Goal: Task Accomplishment & Management: Use online tool/utility

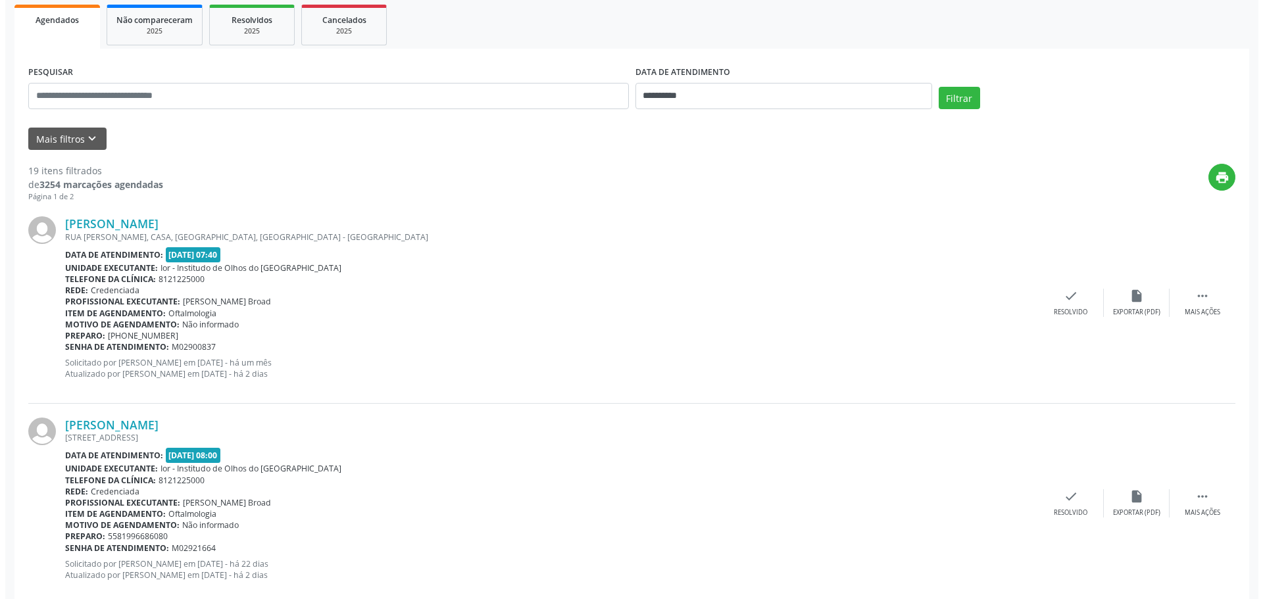
scroll to position [197, 0]
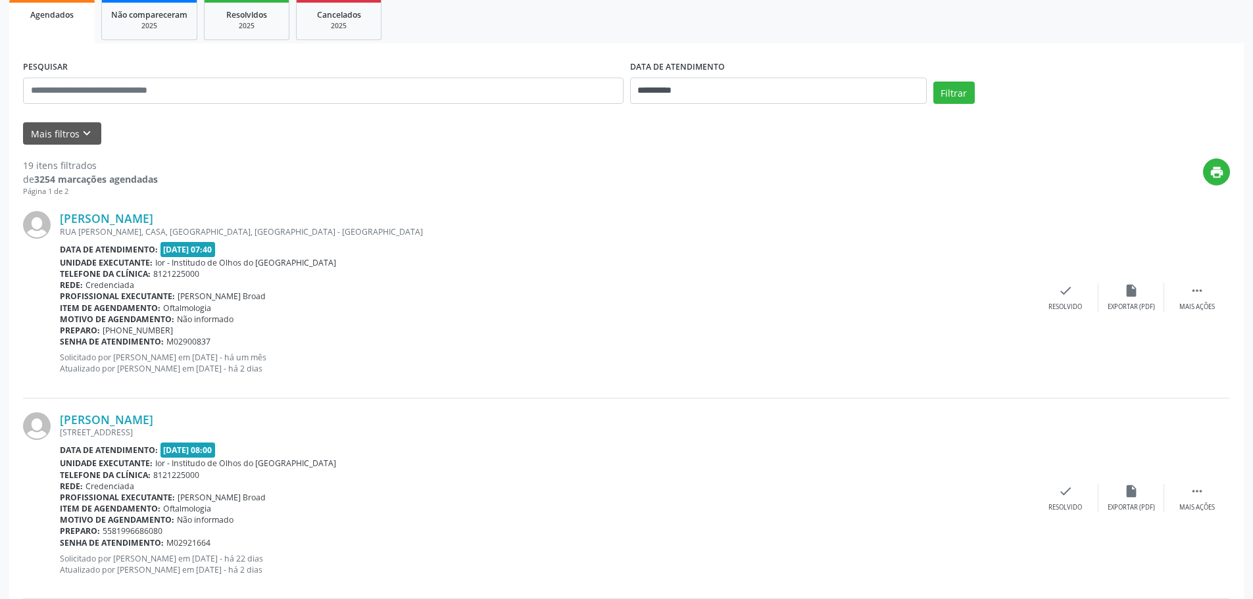
drag, startPoint x: 250, startPoint y: 214, endPoint x: 61, endPoint y: 205, distance: 188.9
click at [61, 205] on div "[PERSON_NAME] [GEOGRAPHIC_DATA][PERSON_NAME], [GEOGRAPHIC_DATA], [GEOGRAPHIC_DA…" at bounding box center [626, 297] width 1207 height 201
copy link "[PERSON_NAME]"
click at [1069, 287] on icon "check" at bounding box center [1065, 290] width 14 height 14
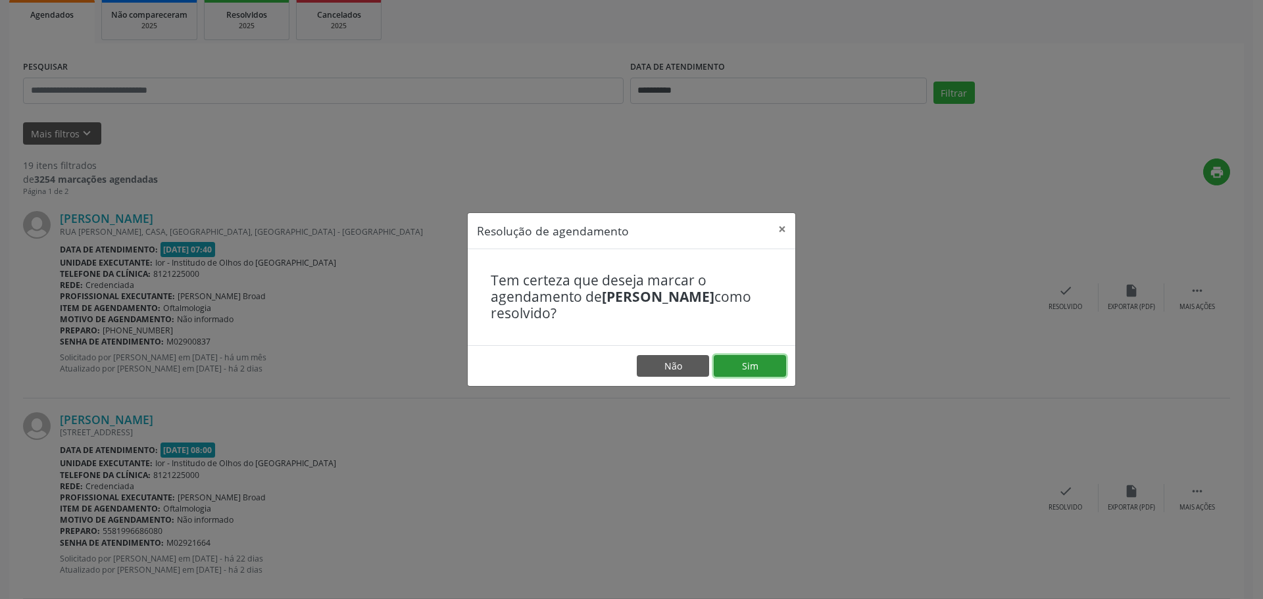
click at [750, 365] on button "Sim" at bounding box center [749, 366] width 72 height 22
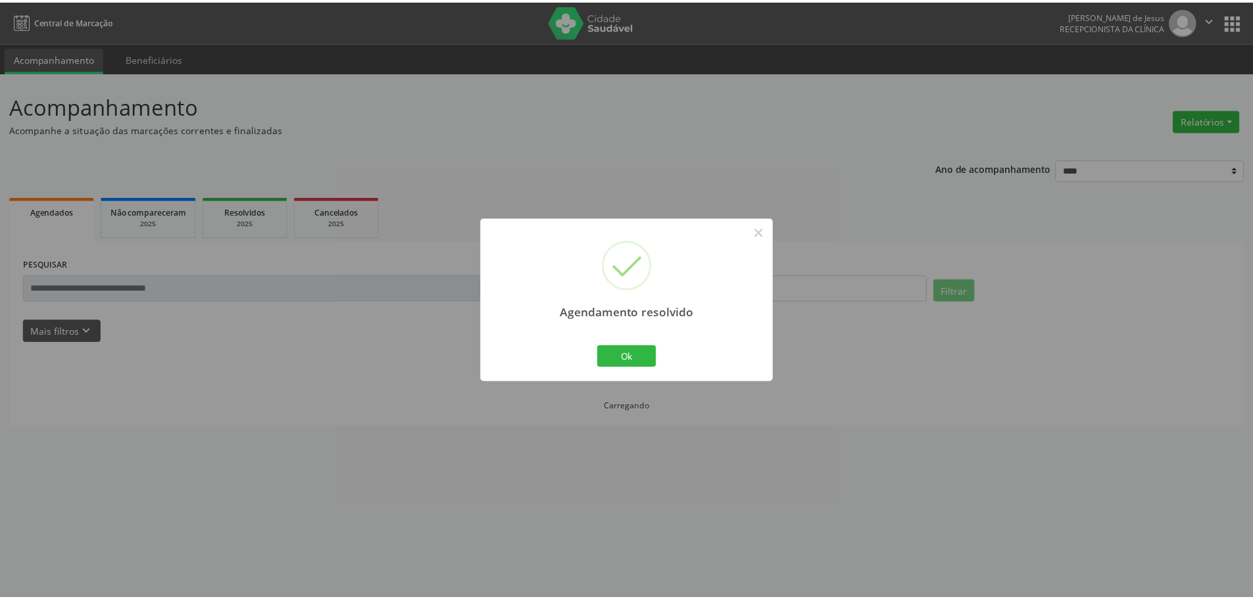
scroll to position [0, 0]
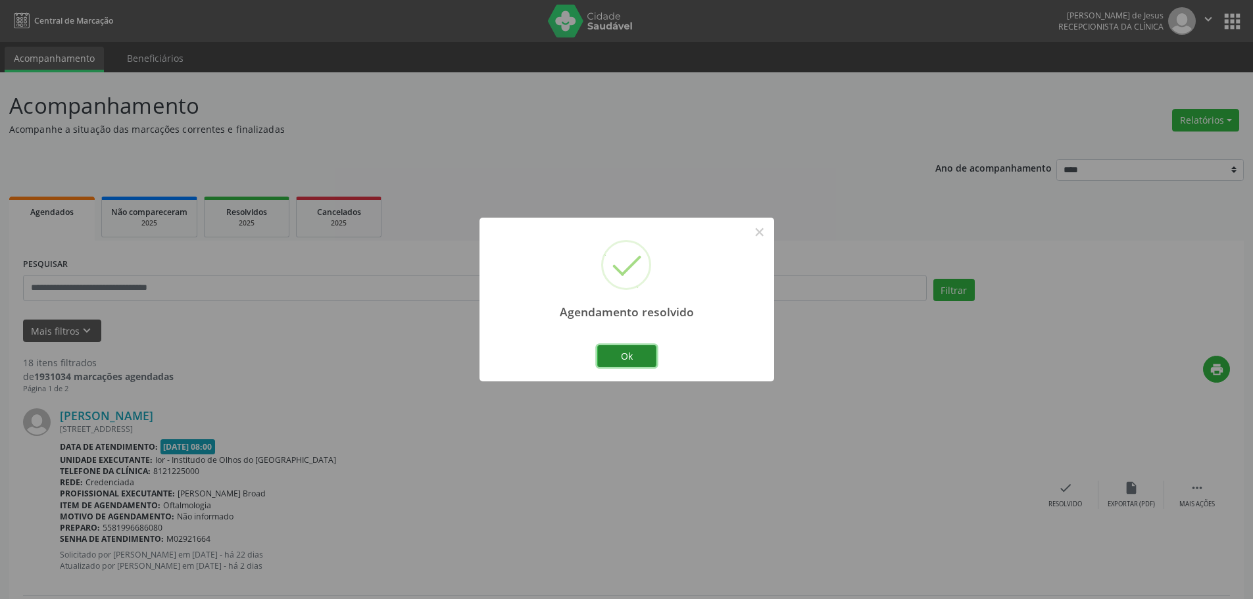
click at [625, 352] on button "Ok" at bounding box center [626, 356] width 59 height 22
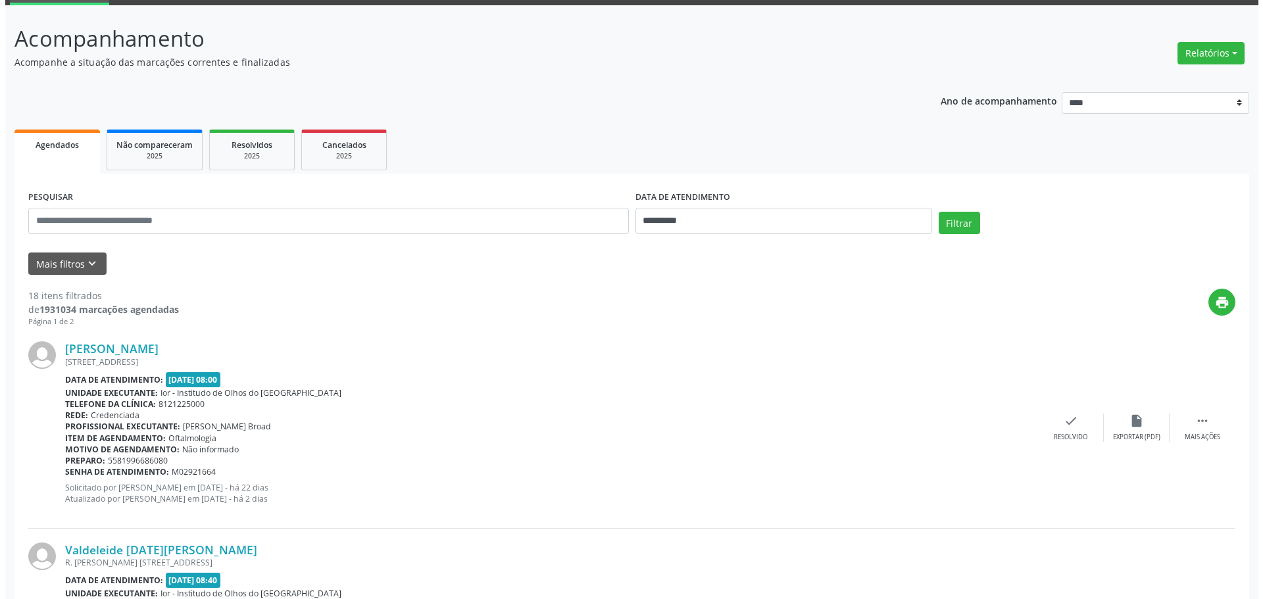
scroll to position [132, 0]
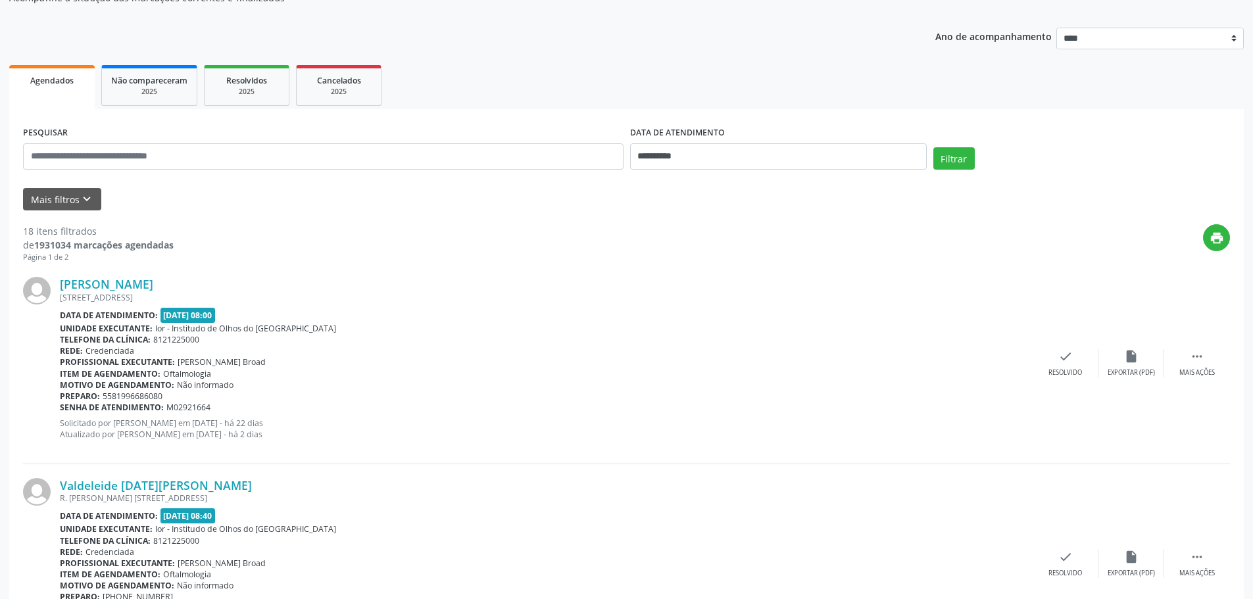
drag, startPoint x: 176, startPoint y: 284, endPoint x: 164, endPoint y: 220, distance: 64.9
click at [64, 268] on div "[PERSON_NAME] [STREET_ADDRESS] Data de atendimento: [DATE] 08:00 Unidade execut…" at bounding box center [626, 363] width 1207 height 201
drag, startPoint x: 226, startPoint y: 256, endPoint x: 215, endPoint y: 259, distance: 11.7
click at [220, 258] on div "print" at bounding box center [702, 243] width 1056 height 39
drag, startPoint x: 168, startPoint y: 283, endPoint x: 96, endPoint y: 252, distance: 78.9
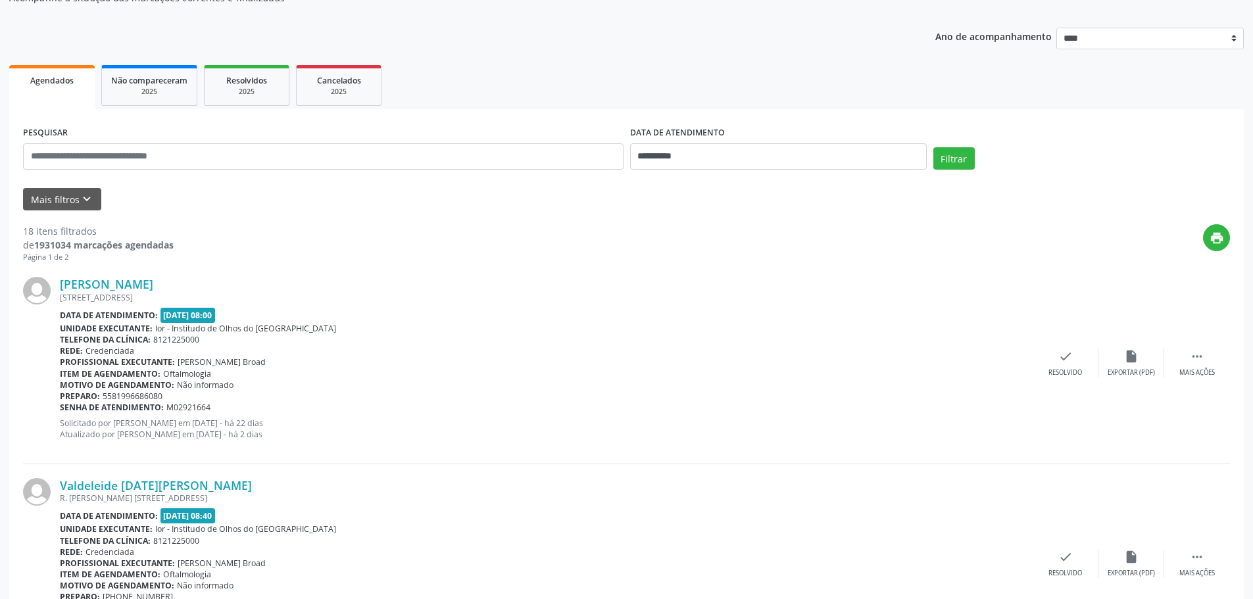
click at [59, 281] on div "[PERSON_NAME] [STREET_ADDRESS] Data de atendimento: [DATE] 08:00 Unidade execut…" at bounding box center [626, 363] width 1207 height 201
copy div "[PERSON_NAME]"
click at [1052, 352] on div "check Resolvido" at bounding box center [1065, 363] width 66 height 28
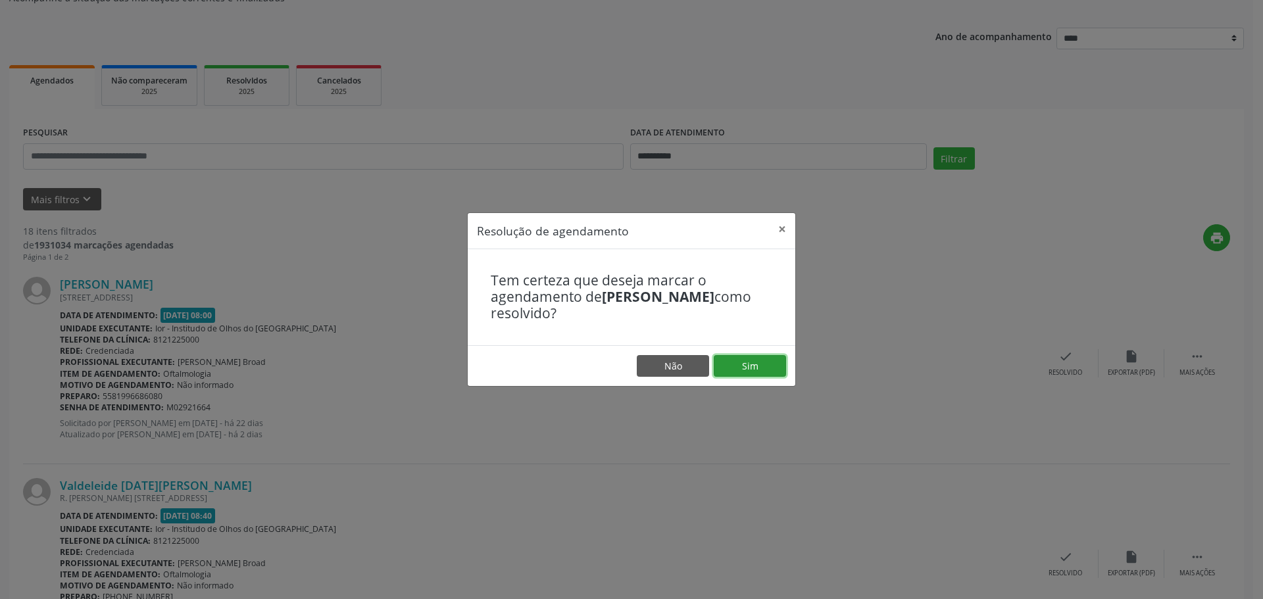
click at [741, 366] on button "Sim" at bounding box center [749, 366] width 72 height 22
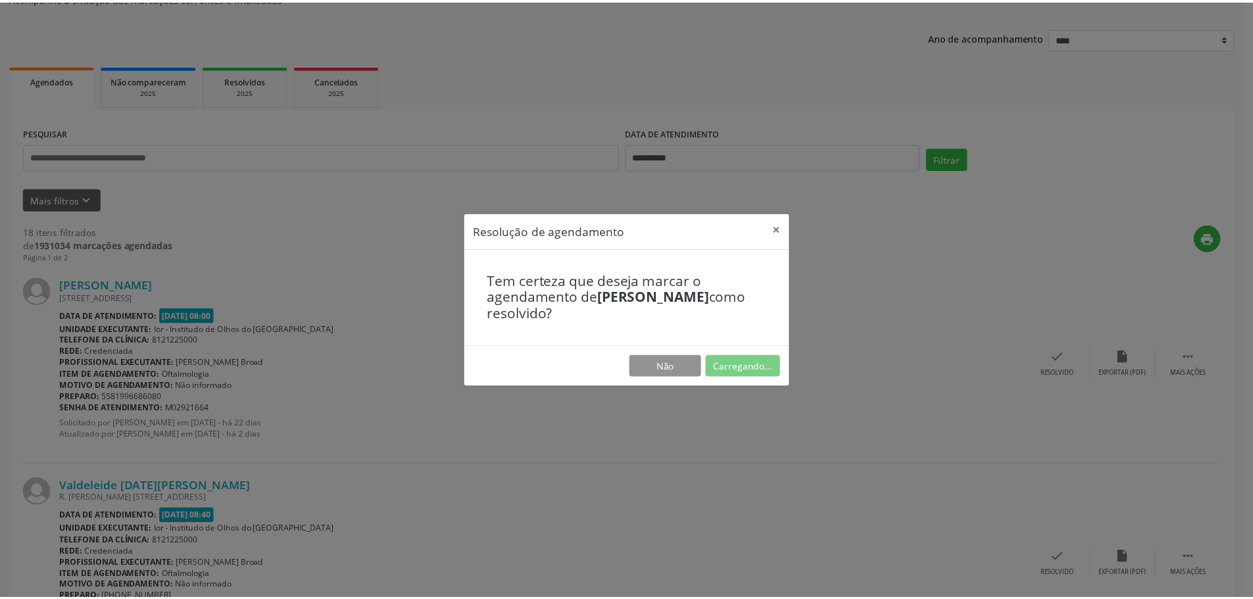
scroll to position [0, 0]
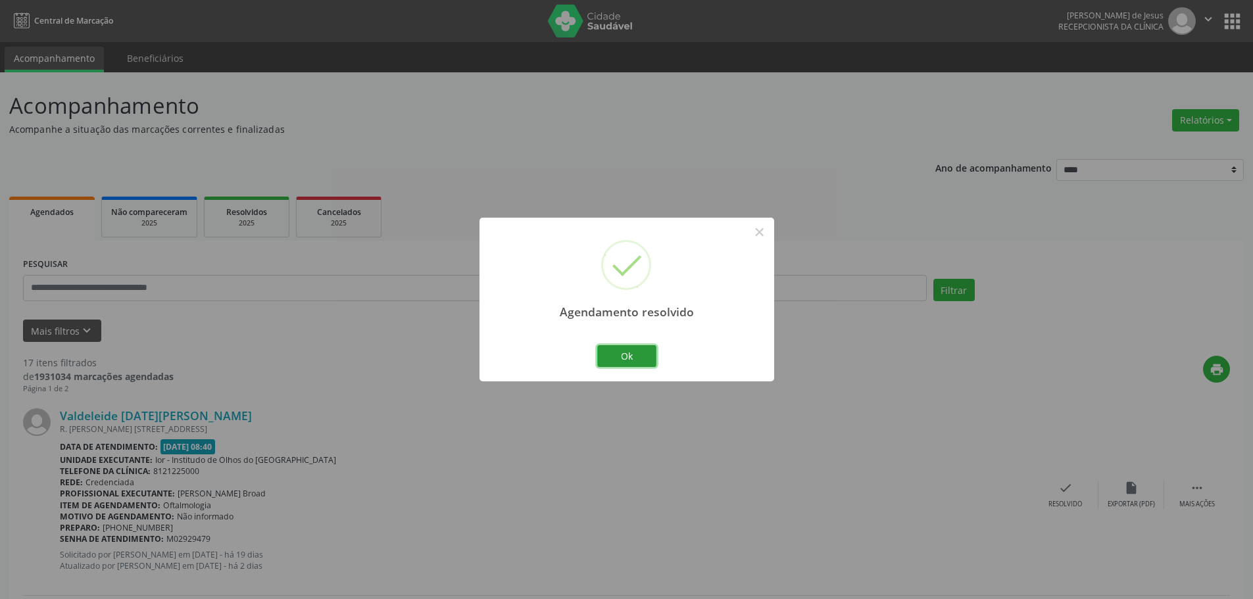
drag, startPoint x: 630, startPoint y: 352, endPoint x: 581, endPoint y: 354, distance: 48.7
click at [629, 352] on button "Ok" at bounding box center [626, 356] width 59 height 22
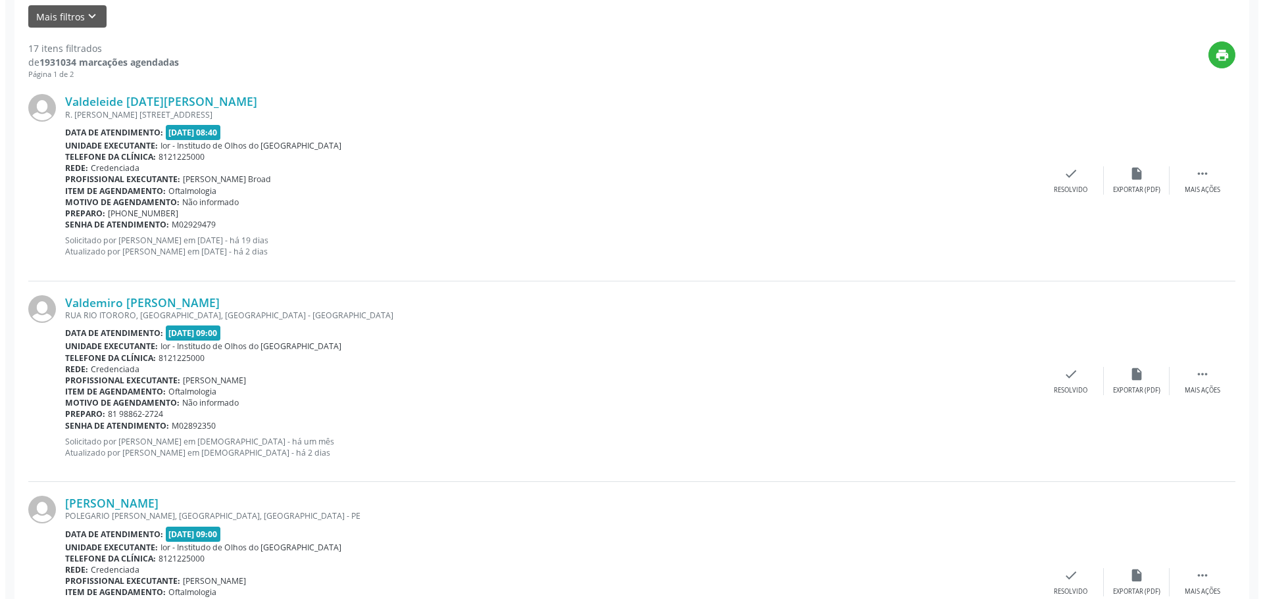
scroll to position [197, 0]
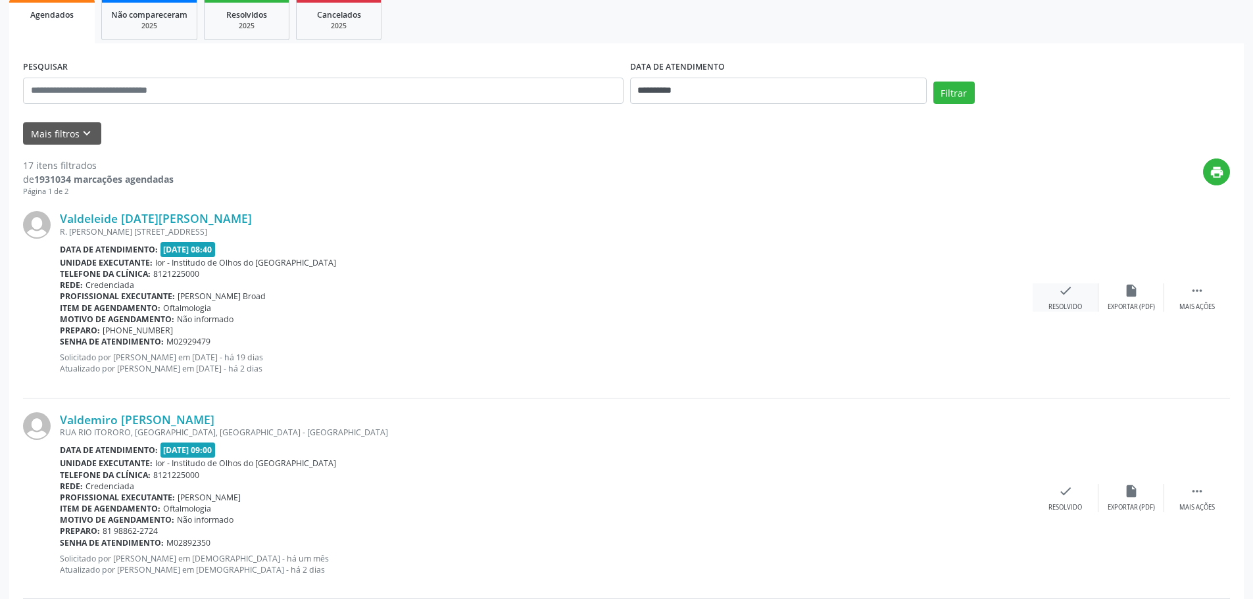
click at [1068, 294] on icon "check" at bounding box center [1065, 290] width 14 height 14
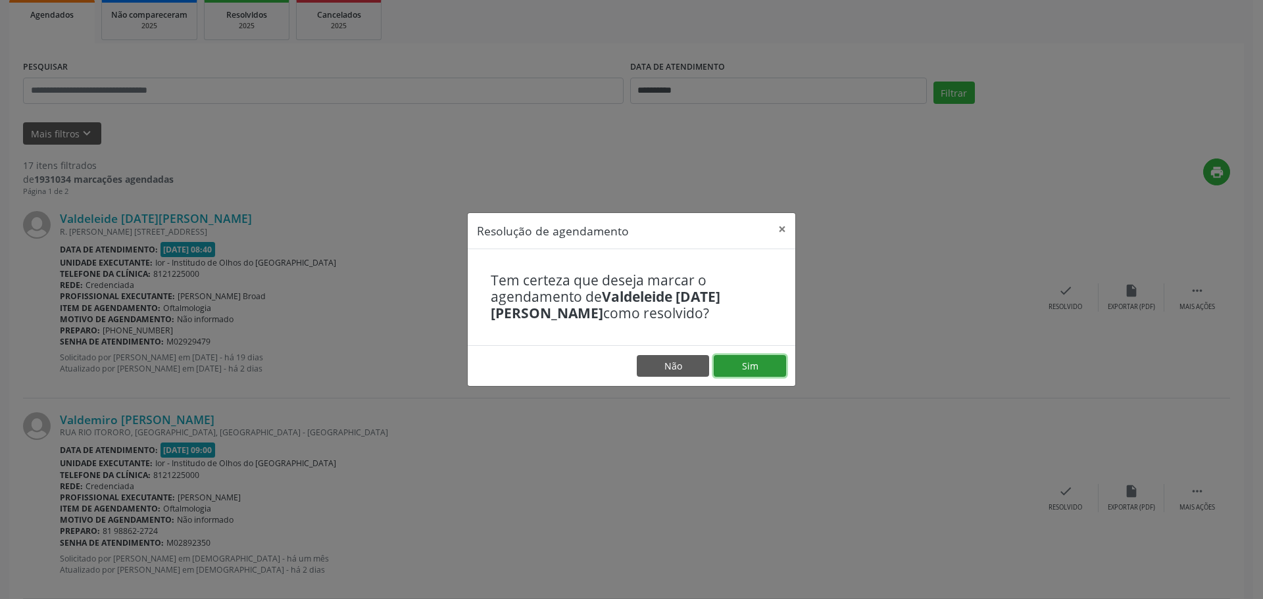
click at [736, 366] on button "Sim" at bounding box center [749, 366] width 72 height 22
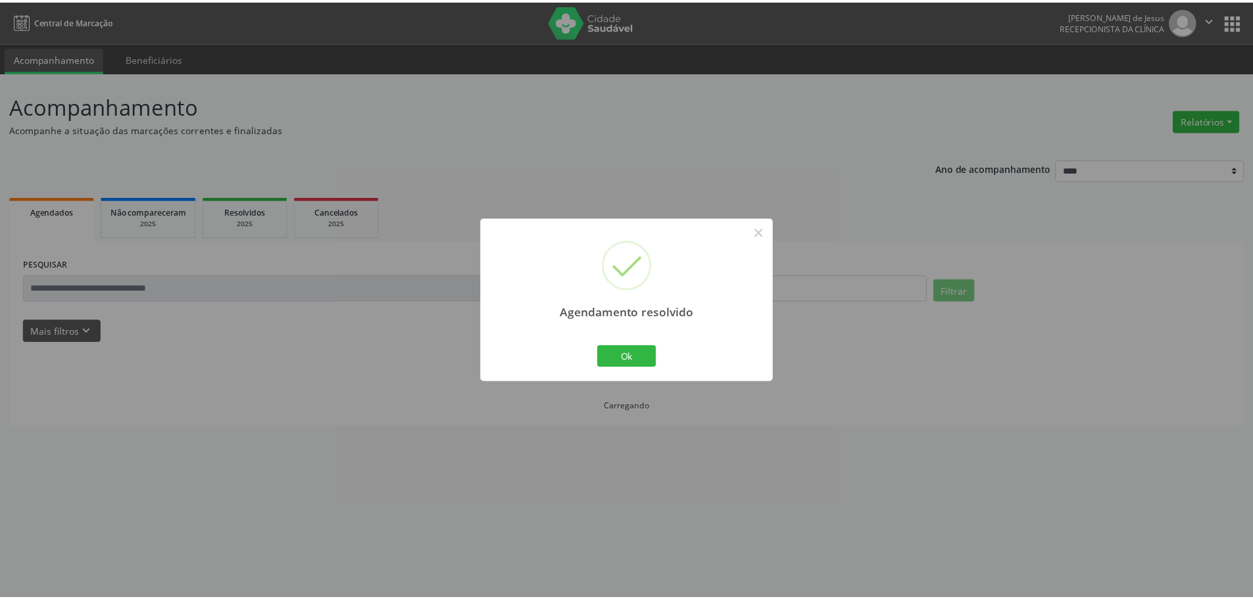
scroll to position [0, 0]
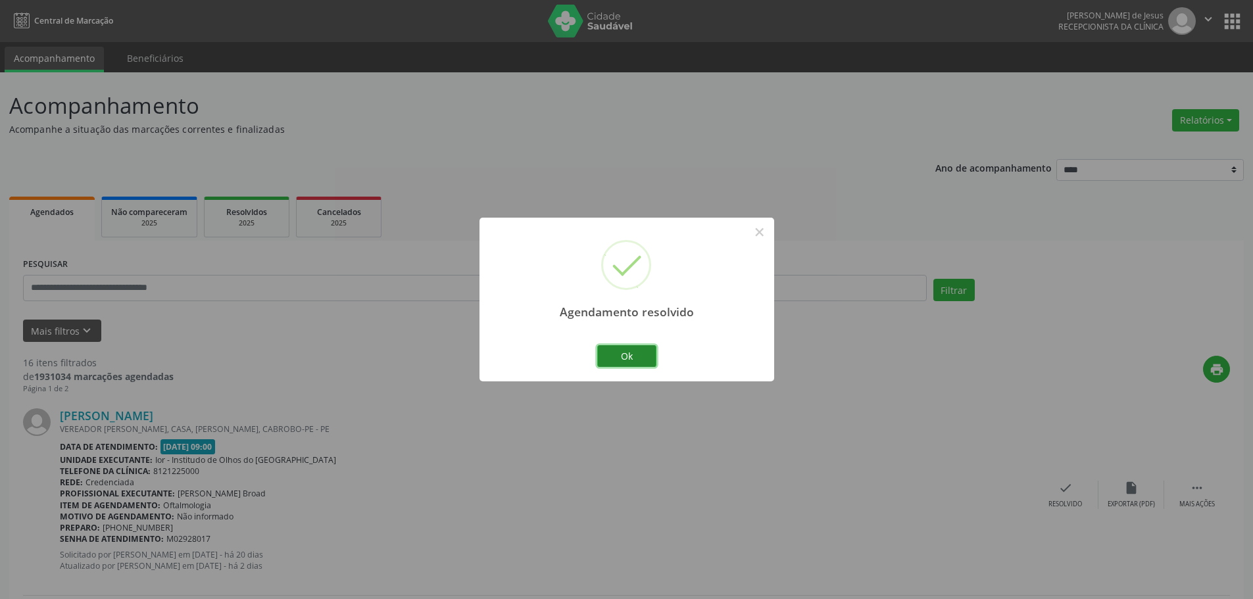
click at [623, 350] on button "Ok" at bounding box center [626, 356] width 59 height 22
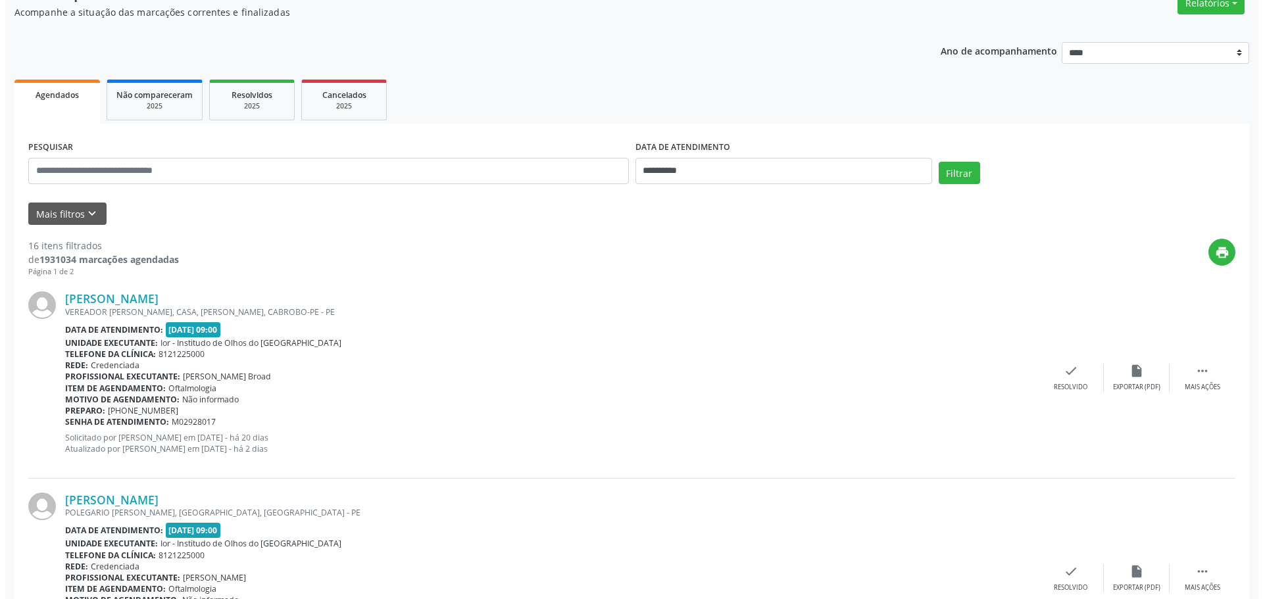
scroll to position [132, 0]
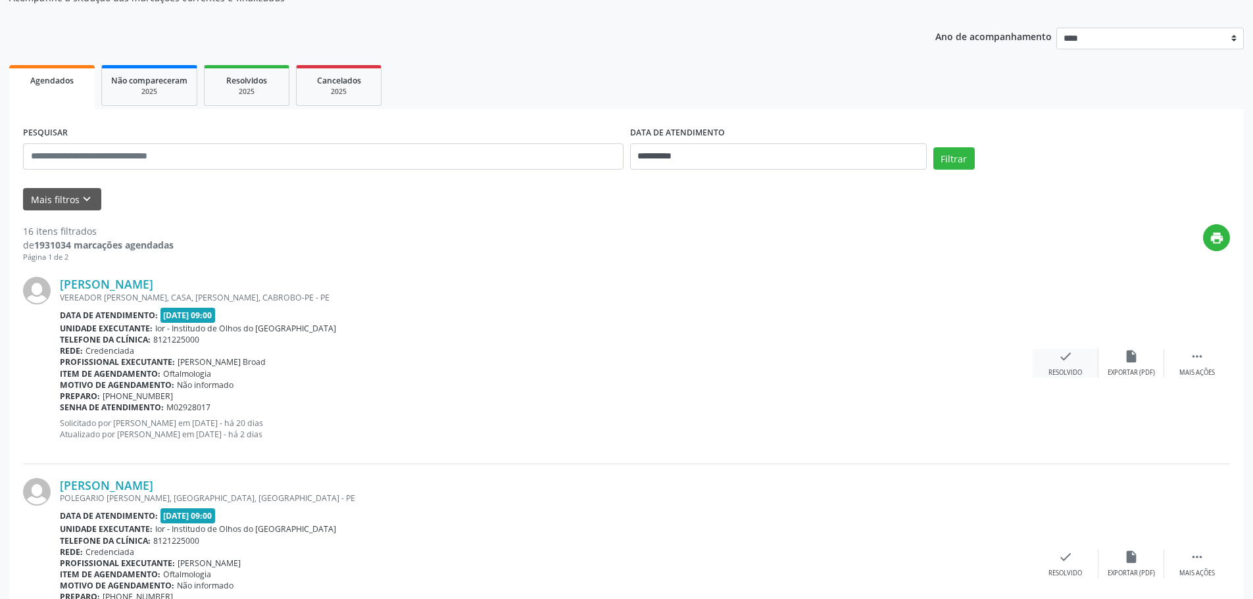
click at [1065, 360] on icon "check" at bounding box center [1065, 356] width 14 height 14
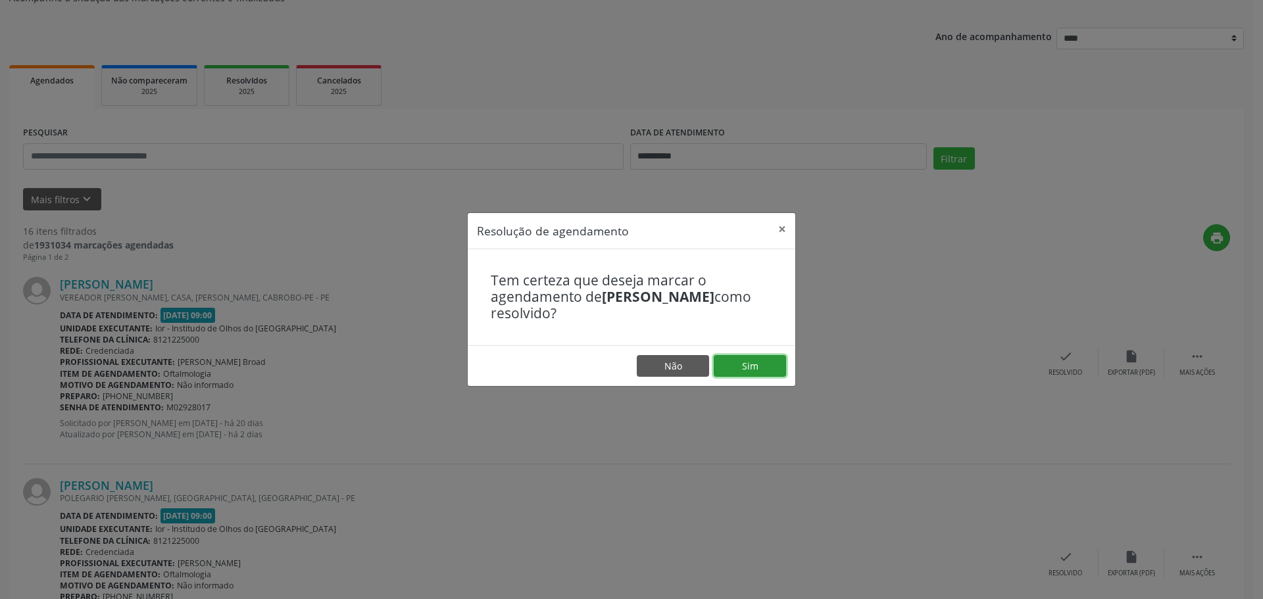
click at [762, 363] on button "Sim" at bounding box center [749, 366] width 72 height 22
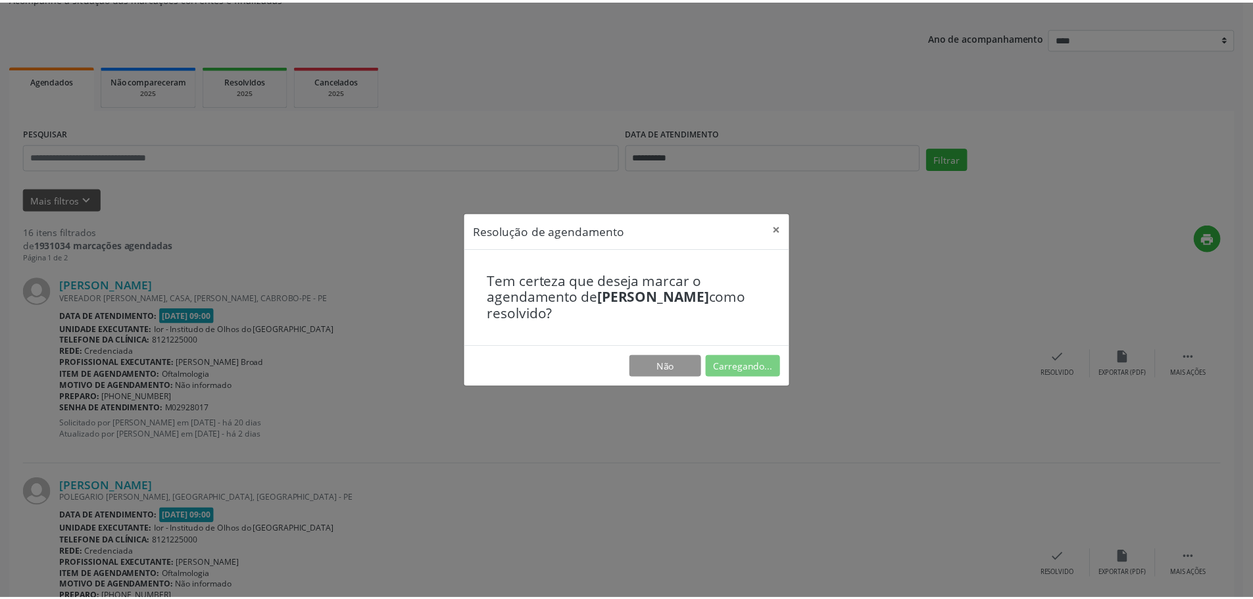
scroll to position [0, 0]
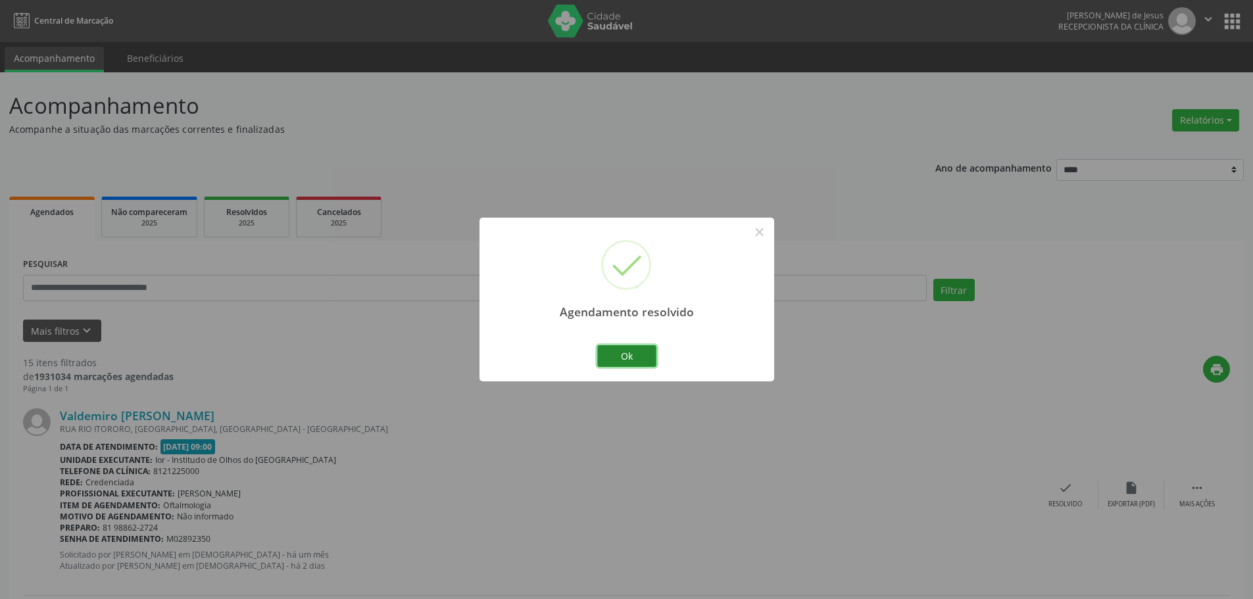
click at [617, 363] on button "Ok" at bounding box center [626, 356] width 59 height 22
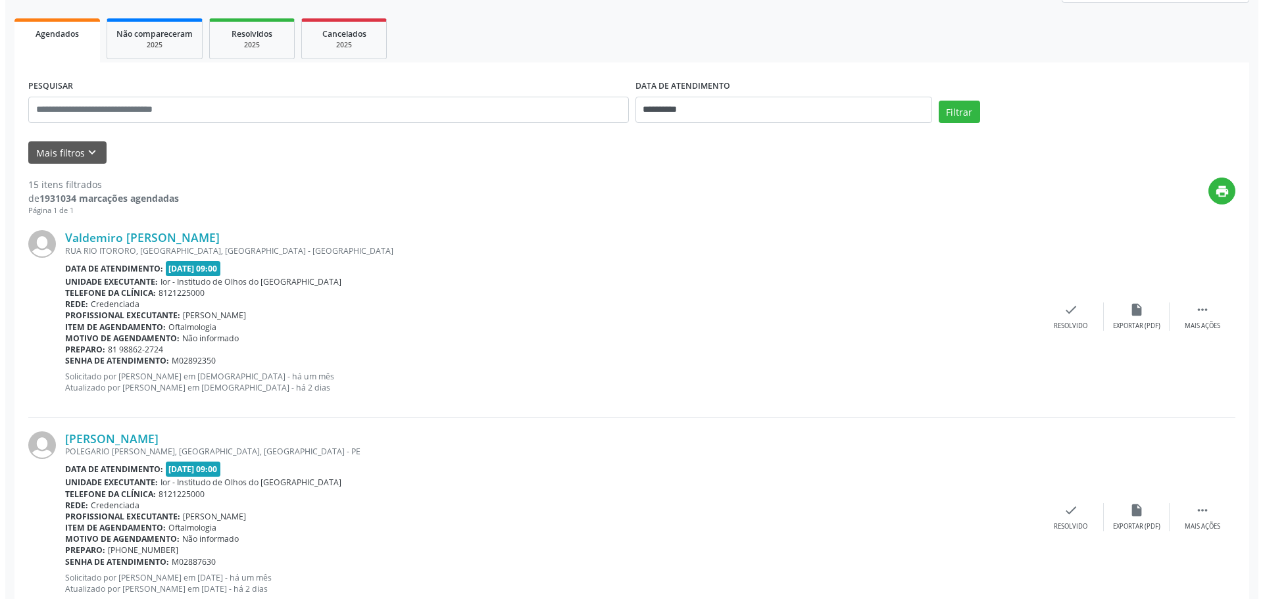
scroll to position [197, 0]
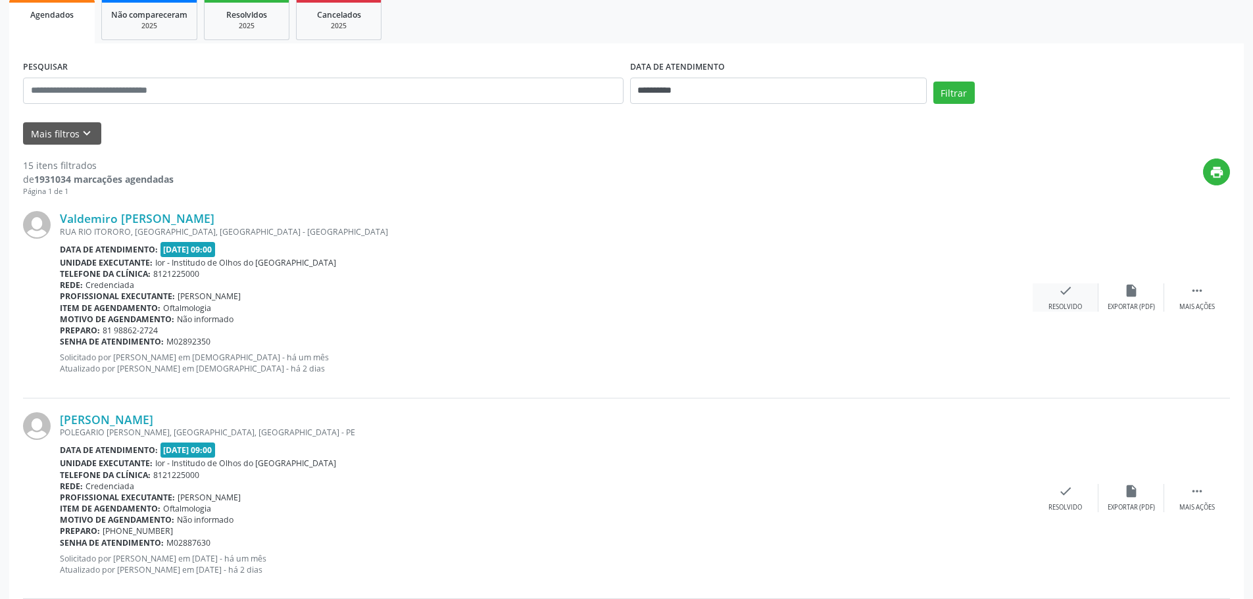
click at [1067, 298] on div "check Resolvido" at bounding box center [1065, 297] width 66 height 28
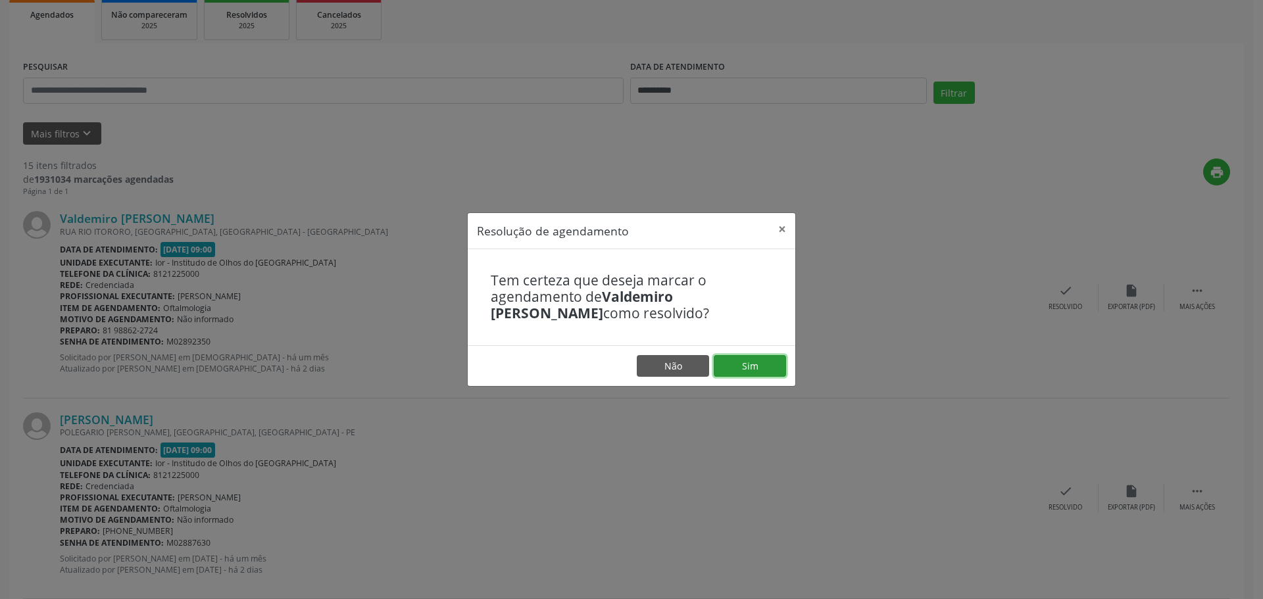
click at [752, 363] on button "Sim" at bounding box center [749, 366] width 72 height 22
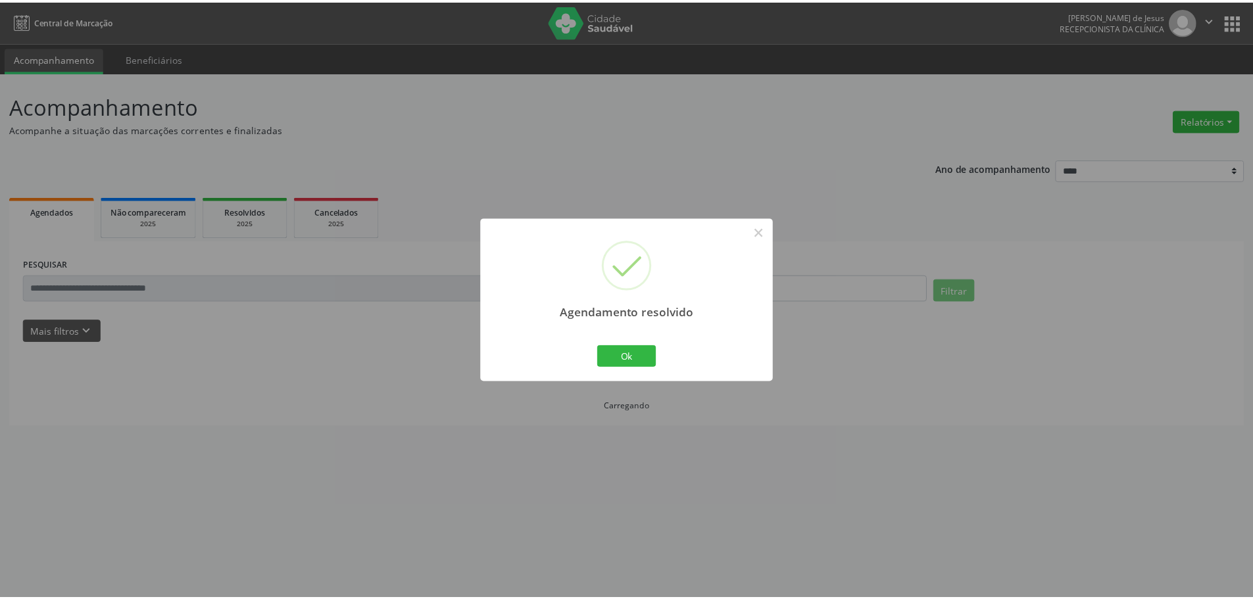
scroll to position [0, 0]
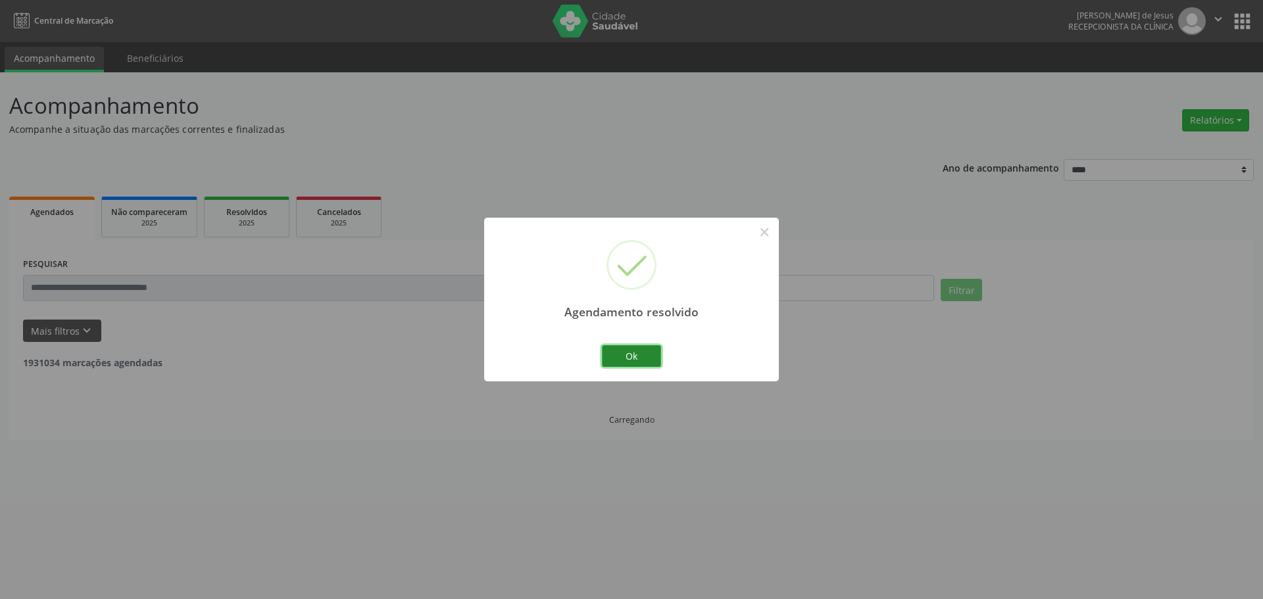
click at [637, 350] on button "Ok" at bounding box center [631, 356] width 59 height 22
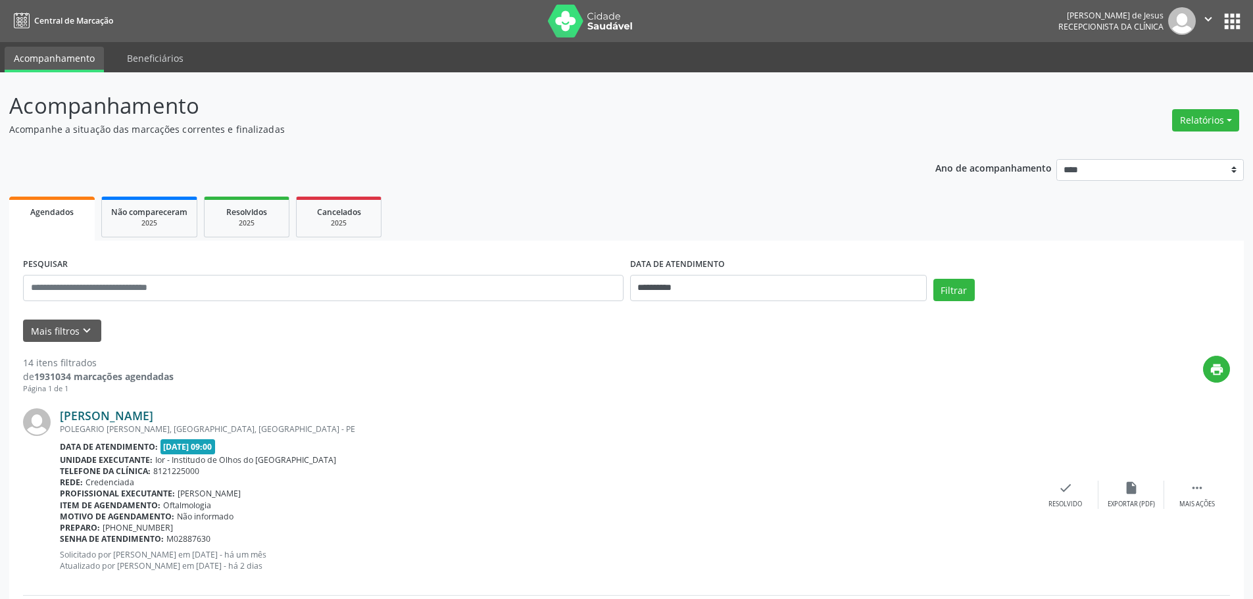
drag, startPoint x: 181, startPoint y: 402, endPoint x: 62, endPoint y: 409, distance: 118.5
click at [62, 409] on div "[PERSON_NAME]" at bounding box center [546, 415] width 973 height 14
copy link "[PERSON_NAME]"
click at [1060, 496] on div "check Resolvido" at bounding box center [1065, 495] width 66 height 28
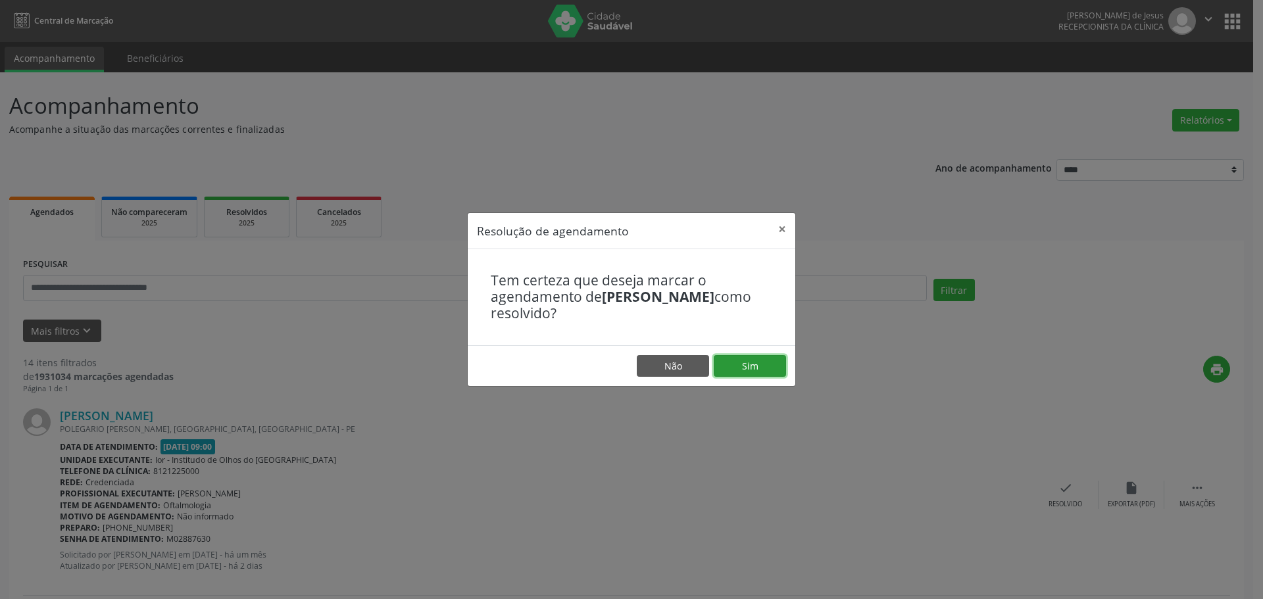
click at [741, 363] on button "Sim" at bounding box center [749, 366] width 72 height 22
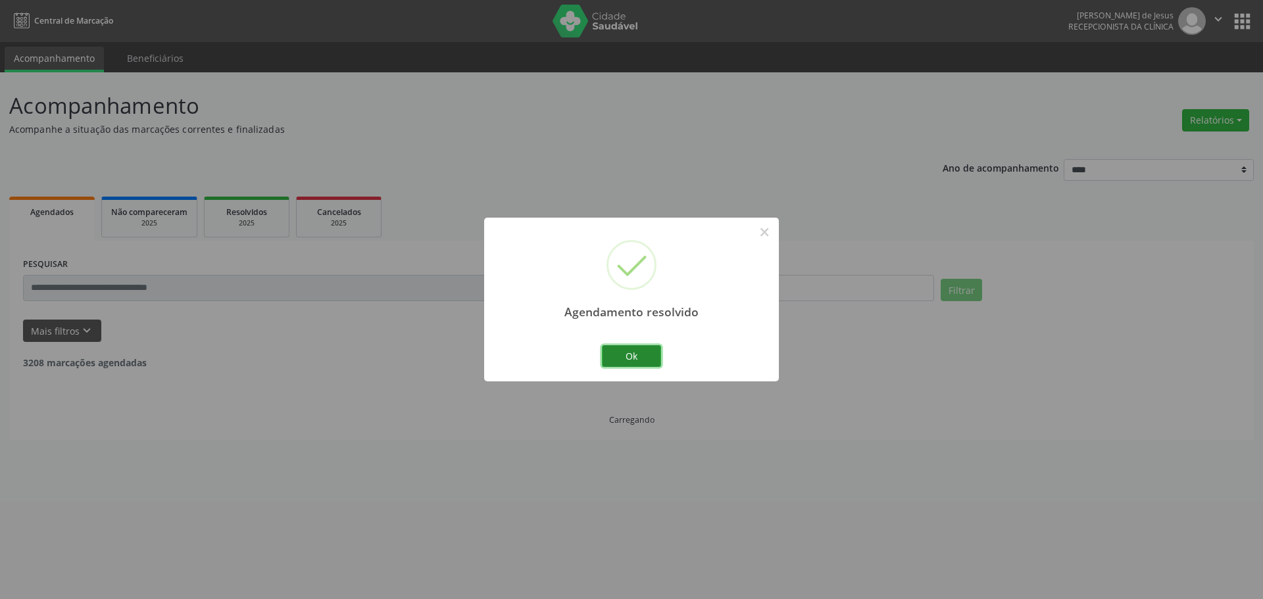
click at [645, 358] on button "Ok" at bounding box center [631, 356] width 59 height 22
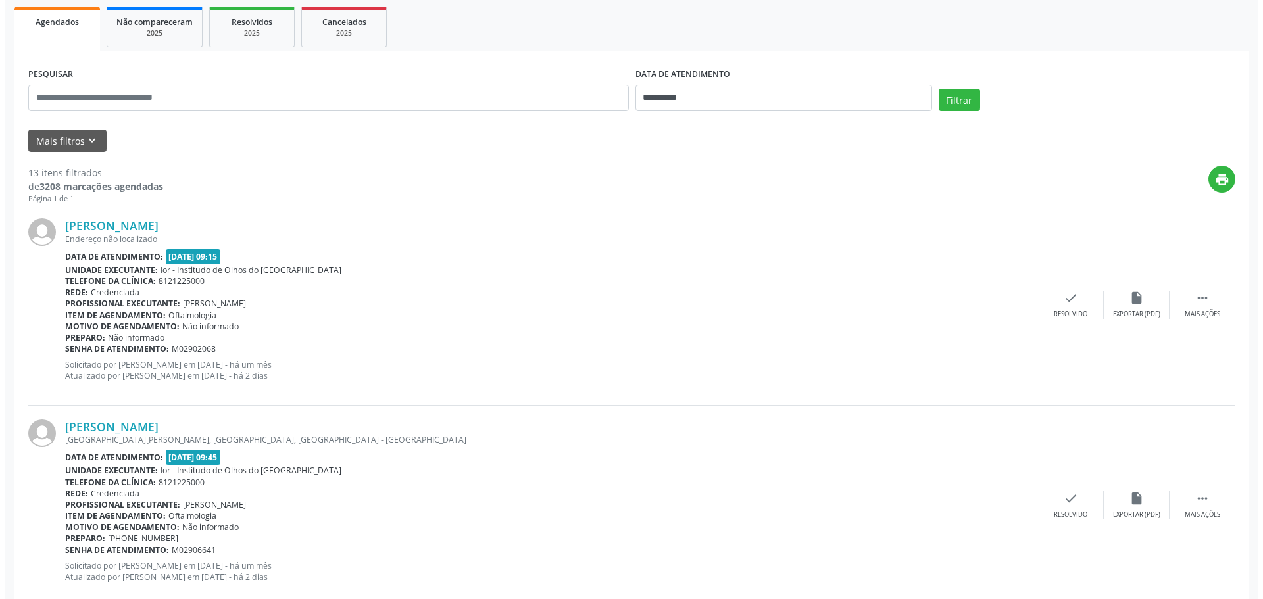
scroll to position [197, 0]
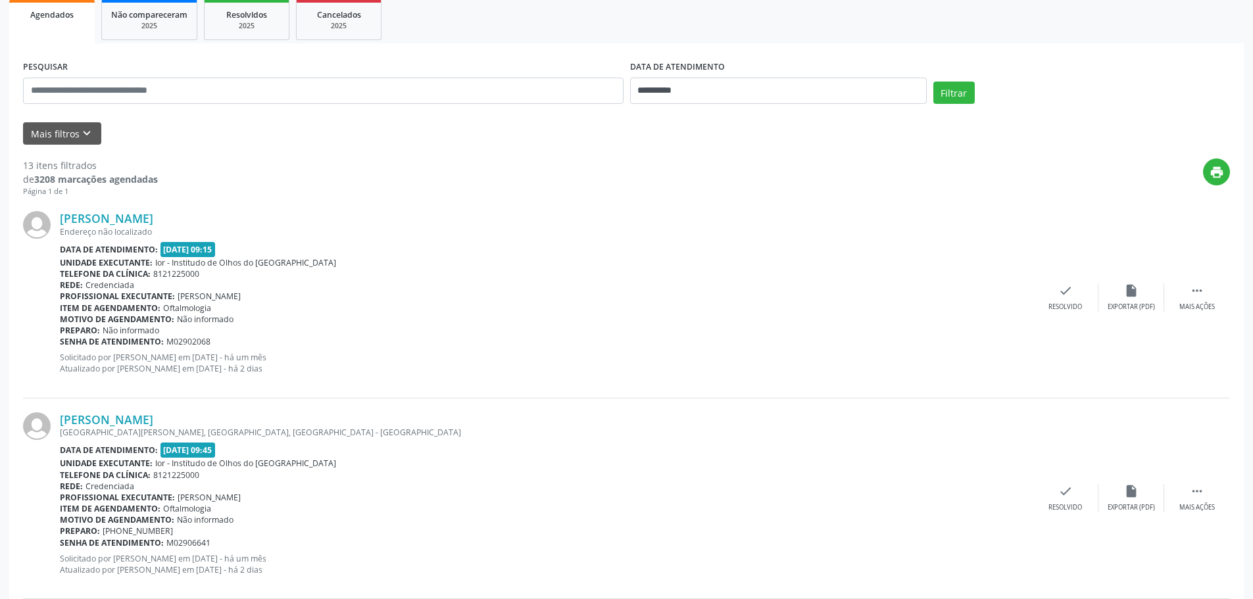
drag, startPoint x: 213, startPoint y: 216, endPoint x: 55, endPoint y: 214, distance: 157.8
click at [49, 218] on div "[PERSON_NAME] Endereço não localizado Data de atendimento: [DATE] 09:15 Unidade…" at bounding box center [626, 297] width 1207 height 201
copy div "[PERSON_NAME]"
click at [1058, 291] on icon "check" at bounding box center [1065, 290] width 14 height 14
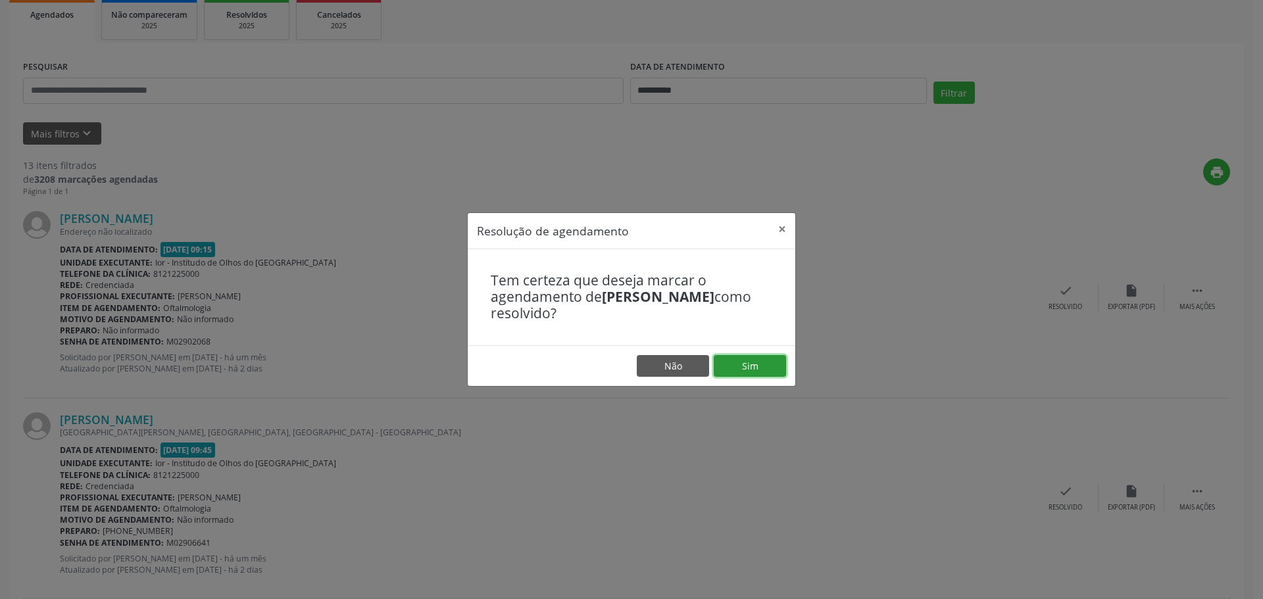
drag, startPoint x: 758, startPoint y: 368, endPoint x: 627, endPoint y: 212, distance: 203.9
click at [758, 368] on button "Sim" at bounding box center [749, 366] width 72 height 22
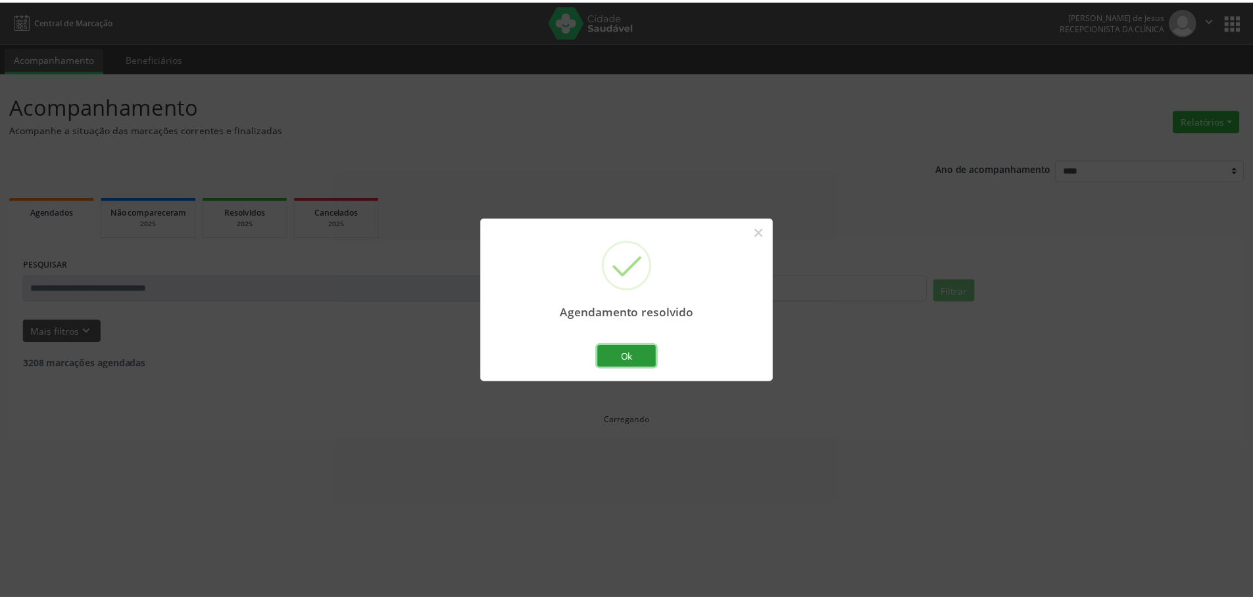
scroll to position [0, 0]
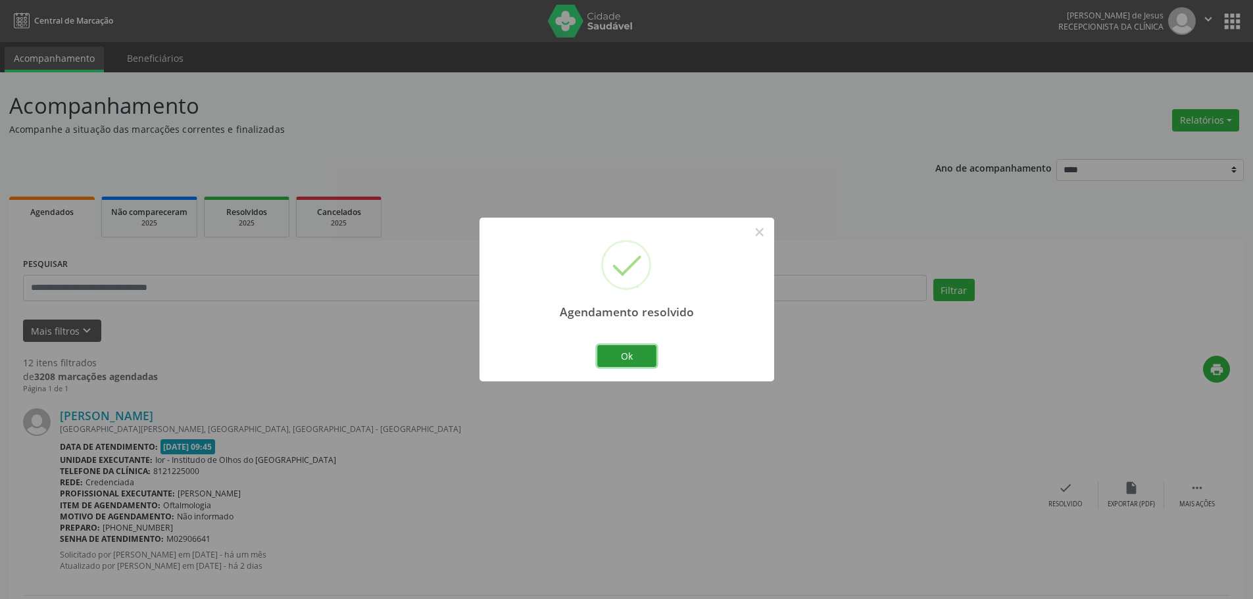
click at [619, 348] on button "Ok" at bounding box center [626, 356] width 59 height 22
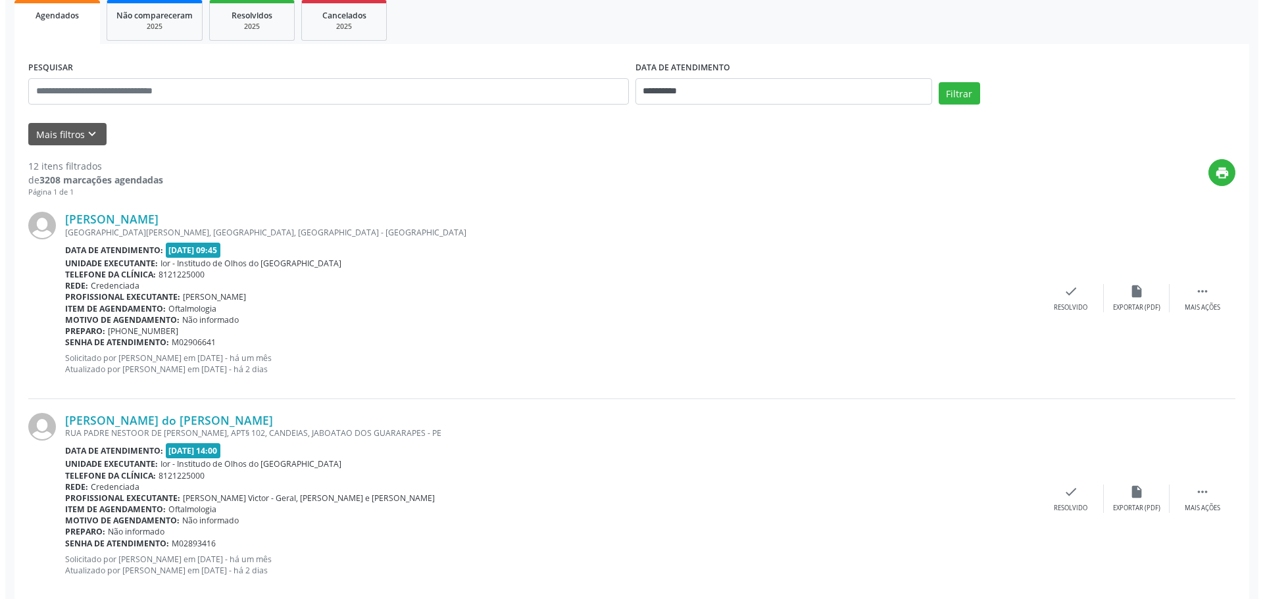
scroll to position [197, 0]
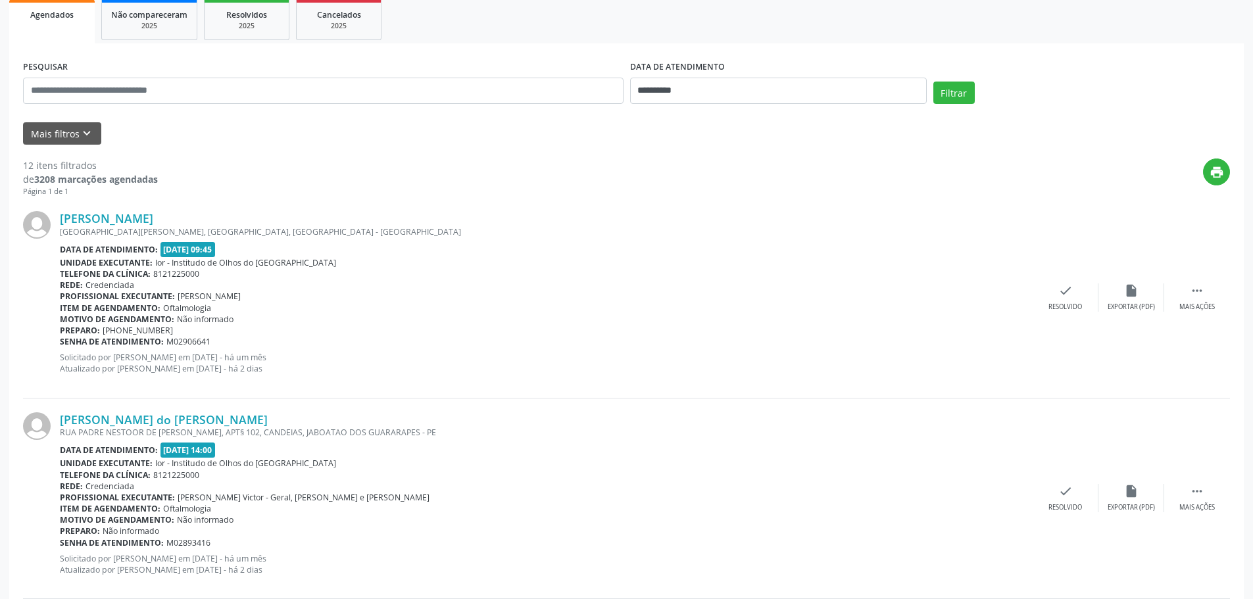
drag, startPoint x: 183, startPoint y: 222, endPoint x: 65, endPoint y: 209, distance: 119.0
click at [63, 210] on div "[PERSON_NAME] [GEOGRAPHIC_DATA][PERSON_NAME], [GEOGRAPHIC_DATA], [GEOGRAPHIC_DA…" at bounding box center [626, 297] width 1207 height 201
copy link "[PERSON_NAME]"
click at [1071, 299] on div "check Resolvido" at bounding box center [1065, 297] width 66 height 28
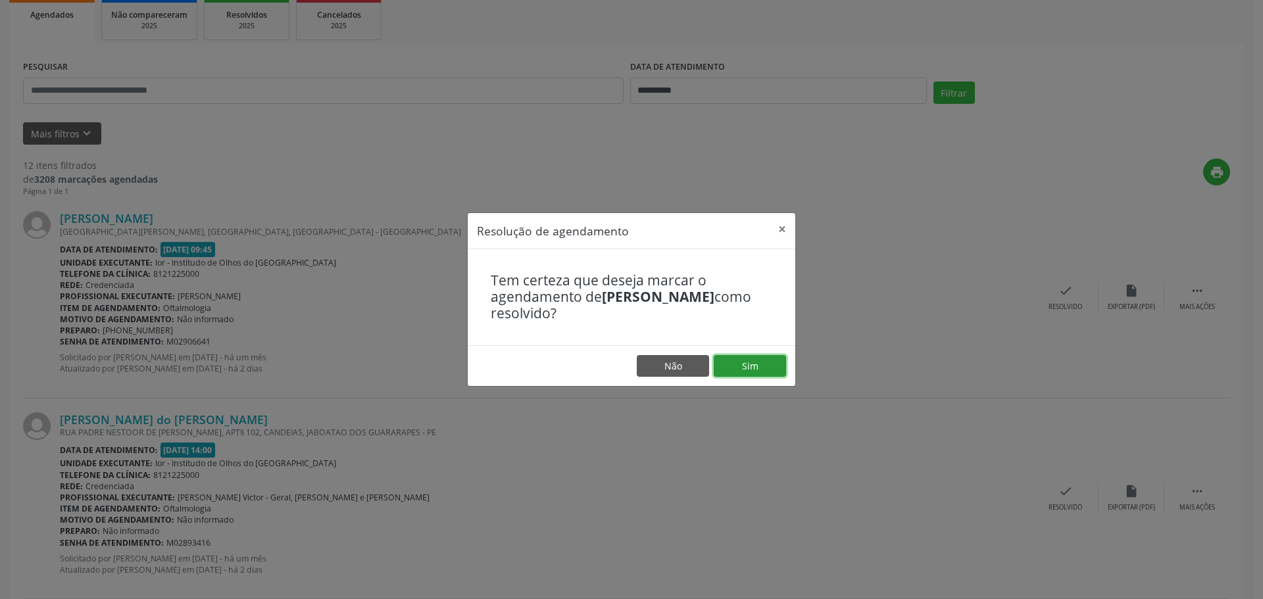
click at [758, 364] on button "Sim" at bounding box center [749, 366] width 72 height 22
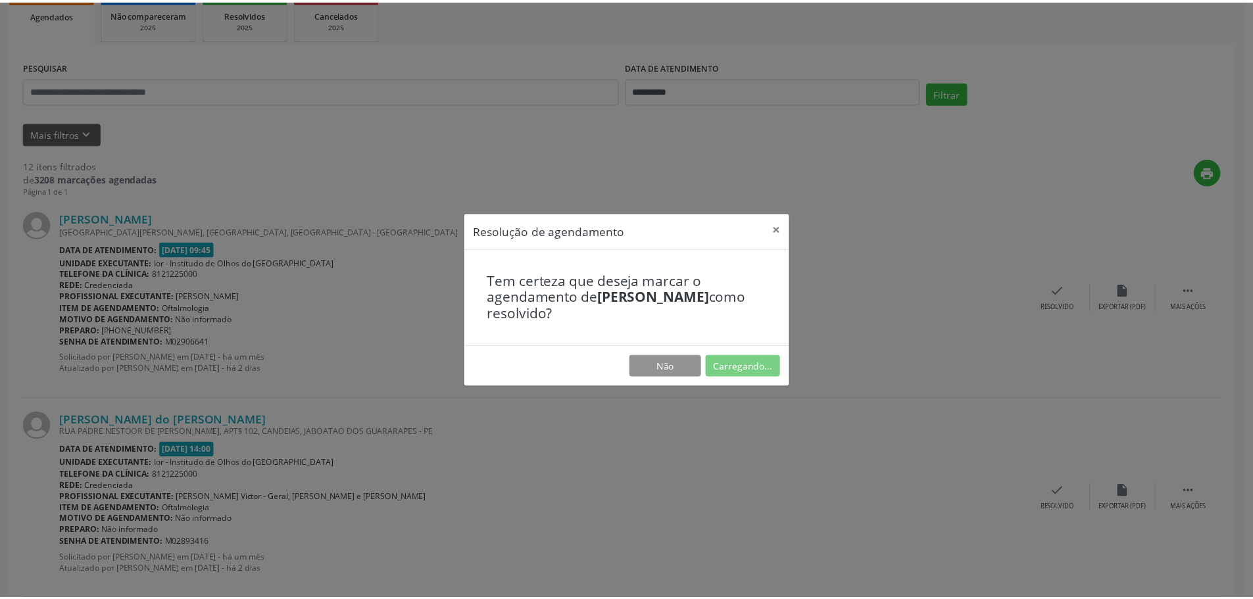
scroll to position [0, 0]
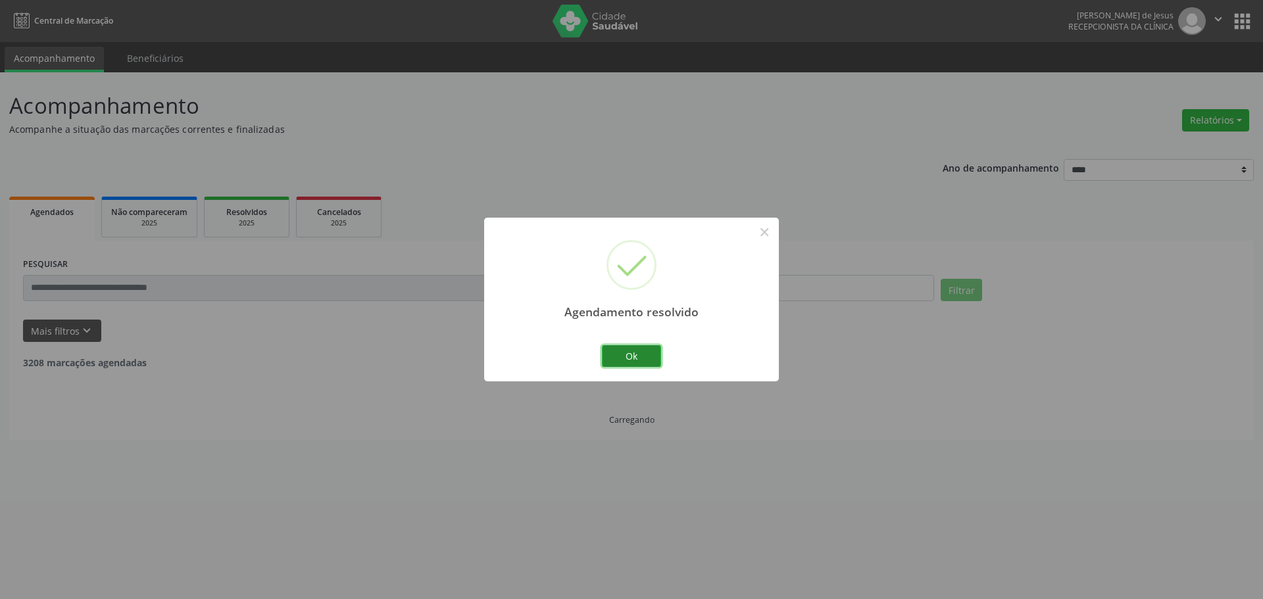
click at [629, 346] on button "Ok" at bounding box center [631, 356] width 59 height 22
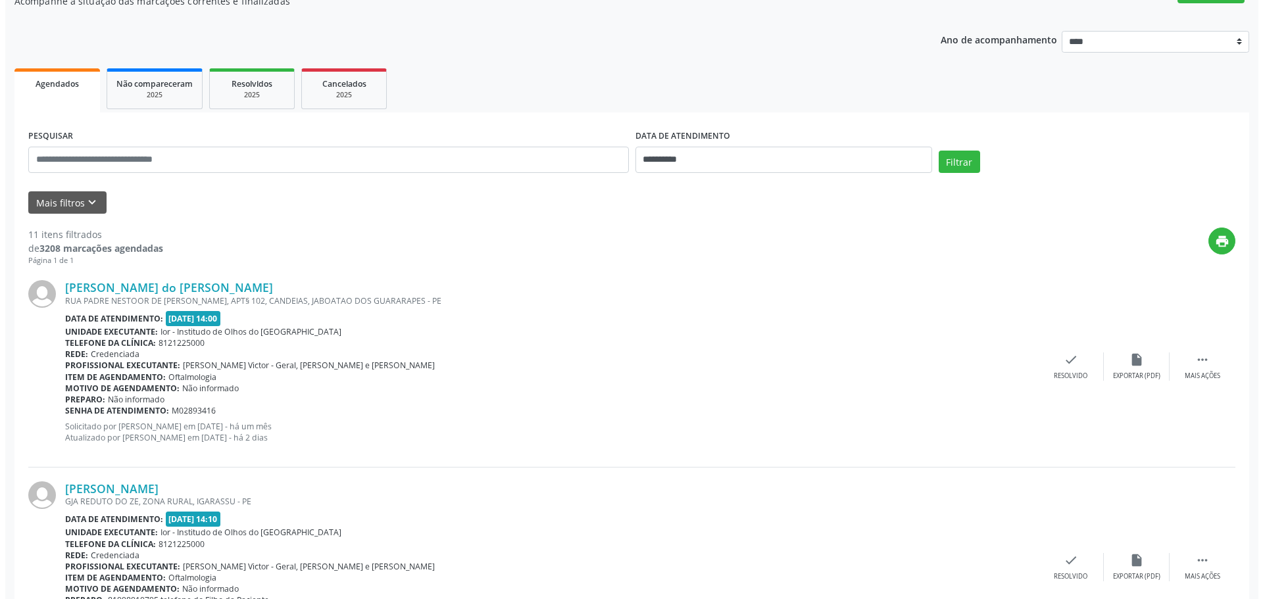
scroll to position [132, 0]
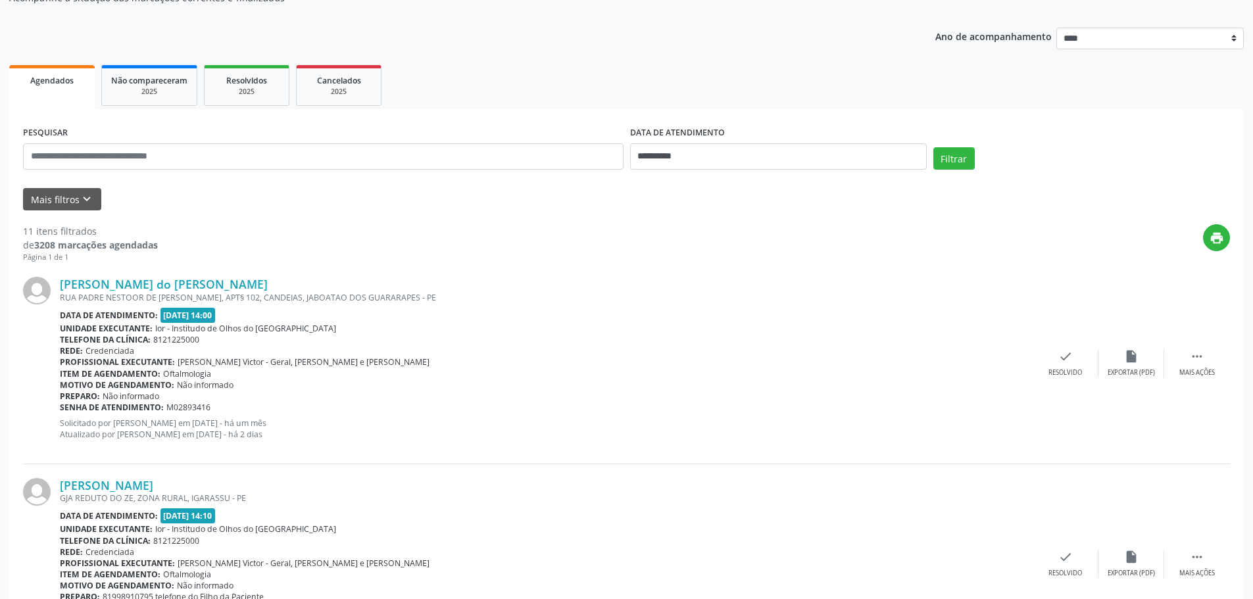
drag, startPoint x: 272, startPoint y: 270, endPoint x: 117, endPoint y: 193, distance: 172.3
click at [62, 276] on div "[PERSON_NAME] do [PERSON_NAME] RUA PADRE NESTOOR DE [PERSON_NAME], APT§ 102, CA…" at bounding box center [626, 363] width 1207 height 201
copy link "[PERSON_NAME] do [PERSON_NAME]"
click at [1060, 352] on icon "check" at bounding box center [1065, 356] width 14 height 14
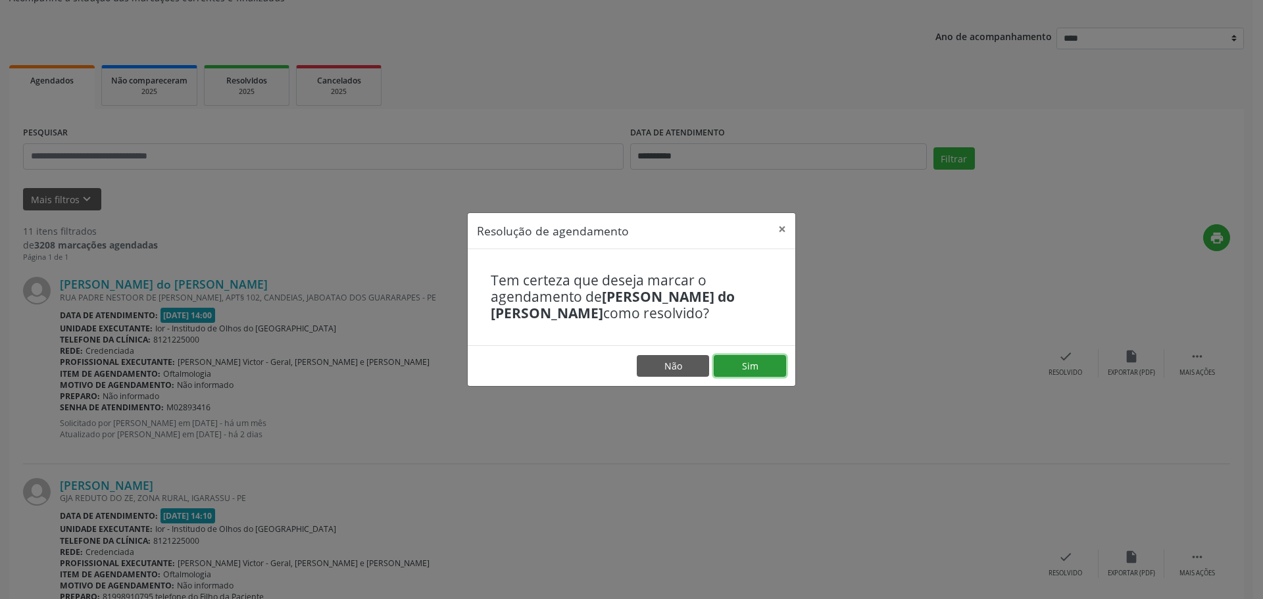
click at [738, 368] on button "Sim" at bounding box center [749, 366] width 72 height 22
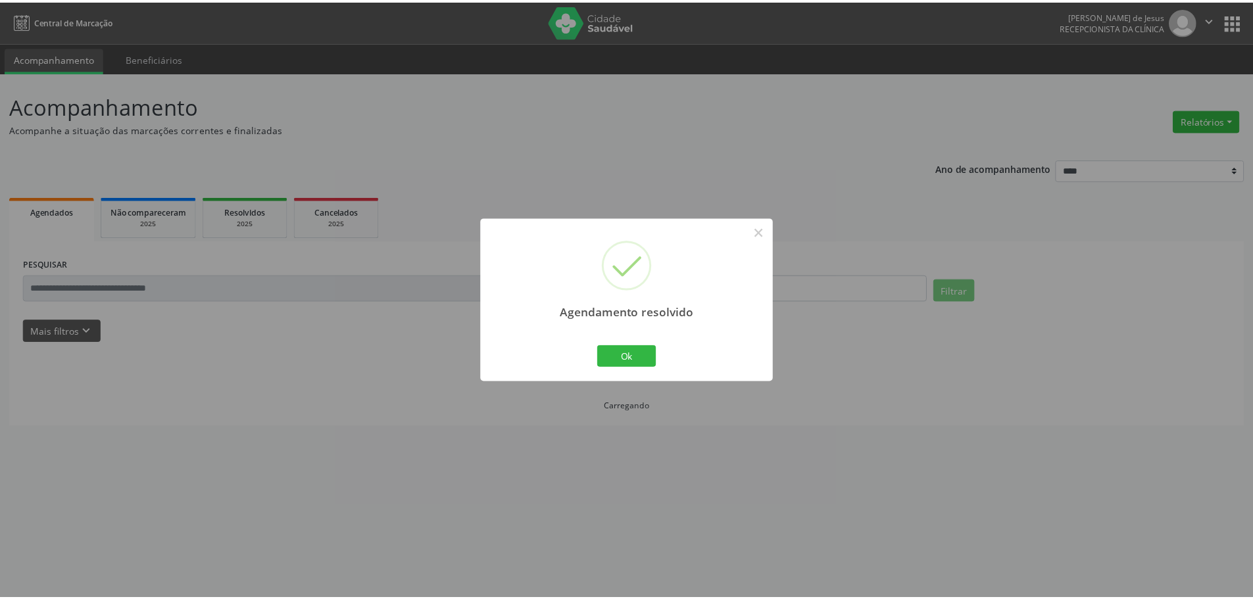
scroll to position [0, 0]
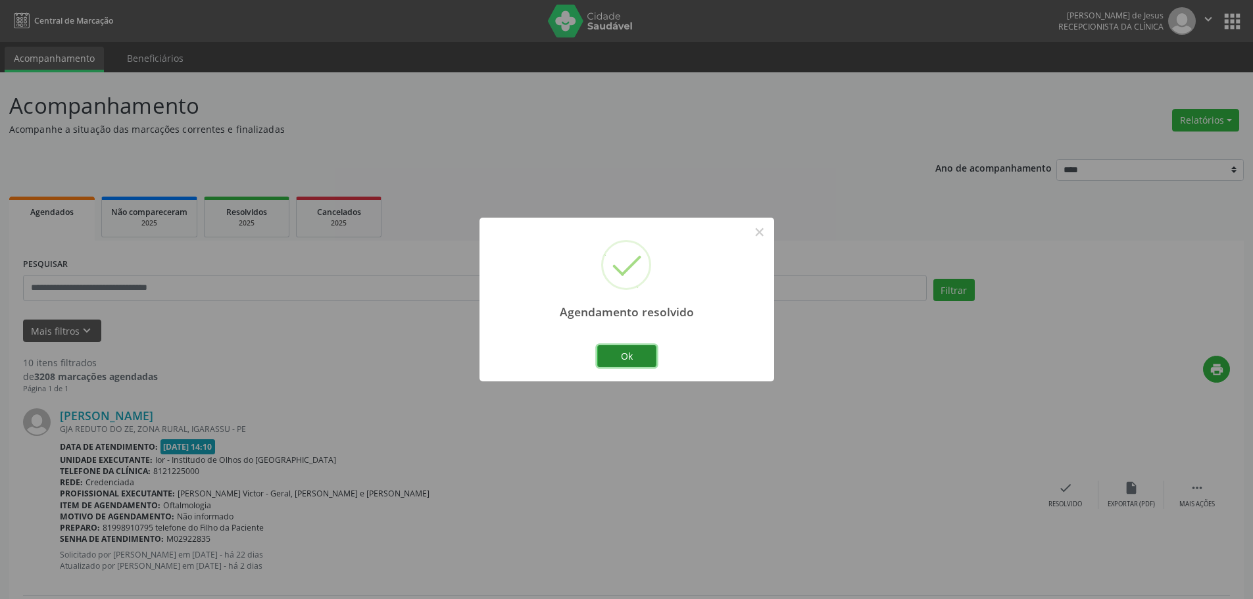
click at [619, 363] on button "Ok" at bounding box center [626, 356] width 59 height 22
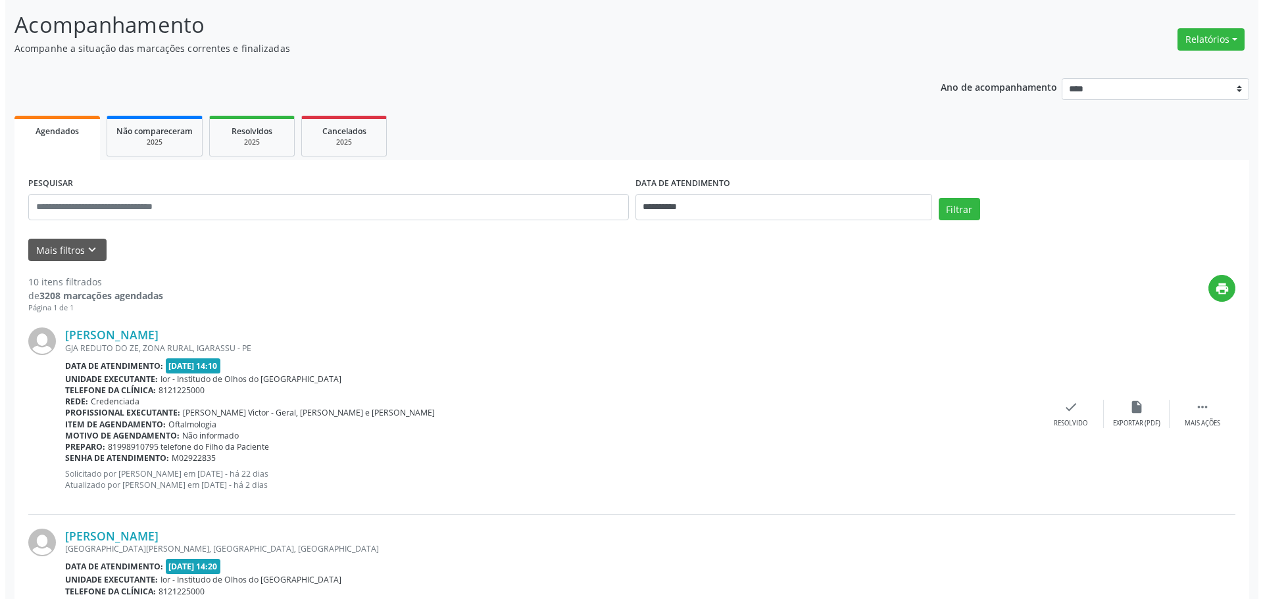
scroll to position [263, 0]
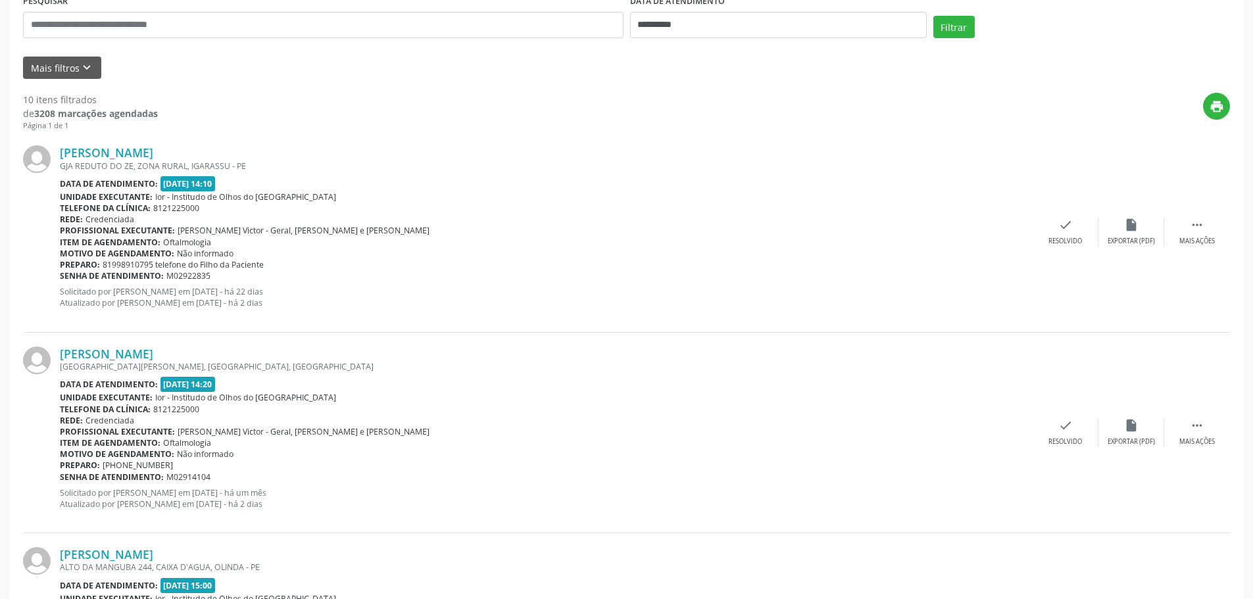
drag, startPoint x: 192, startPoint y: 150, endPoint x: 63, endPoint y: 136, distance: 129.6
click at [62, 136] on div "[PERSON_NAME] GJA REDUTO DO ZE, ZONA RURAL, IGARASSU - PE Data de atendimento: …" at bounding box center [626, 232] width 1207 height 201
copy link "[PERSON_NAME]"
click at [1066, 231] on div "check Resolvido" at bounding box center [1065, 232] width 66 height 28
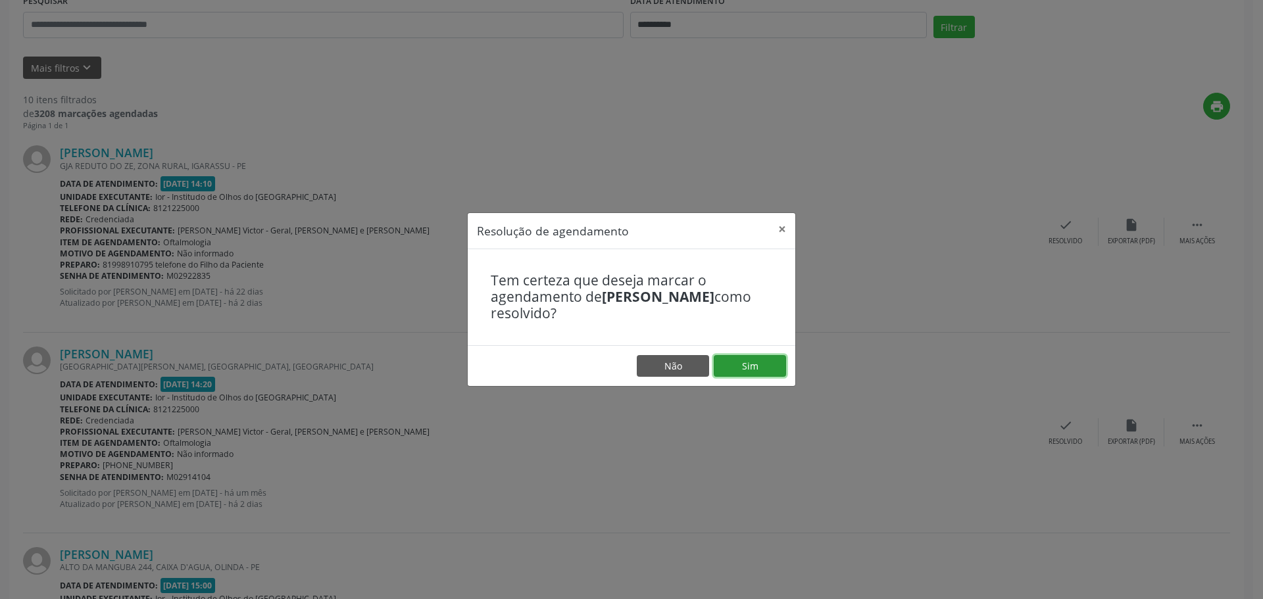
click at [729, 366] on button "Sim" at bounding box center [749, 366] width 72 height 22
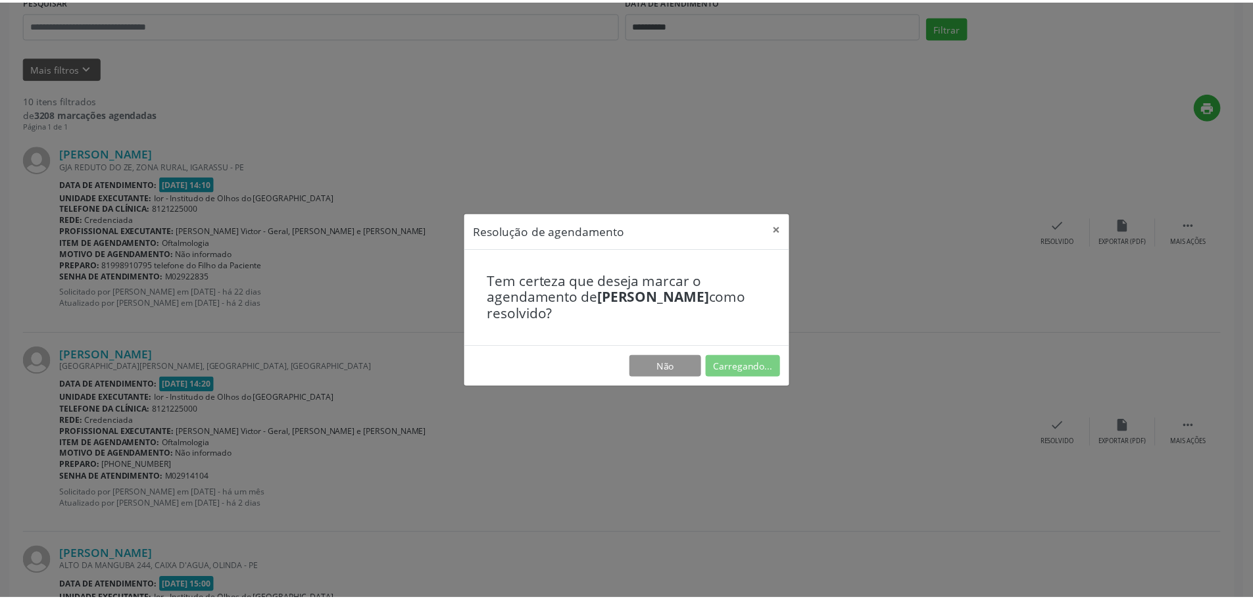
scroll to position [0, 0]
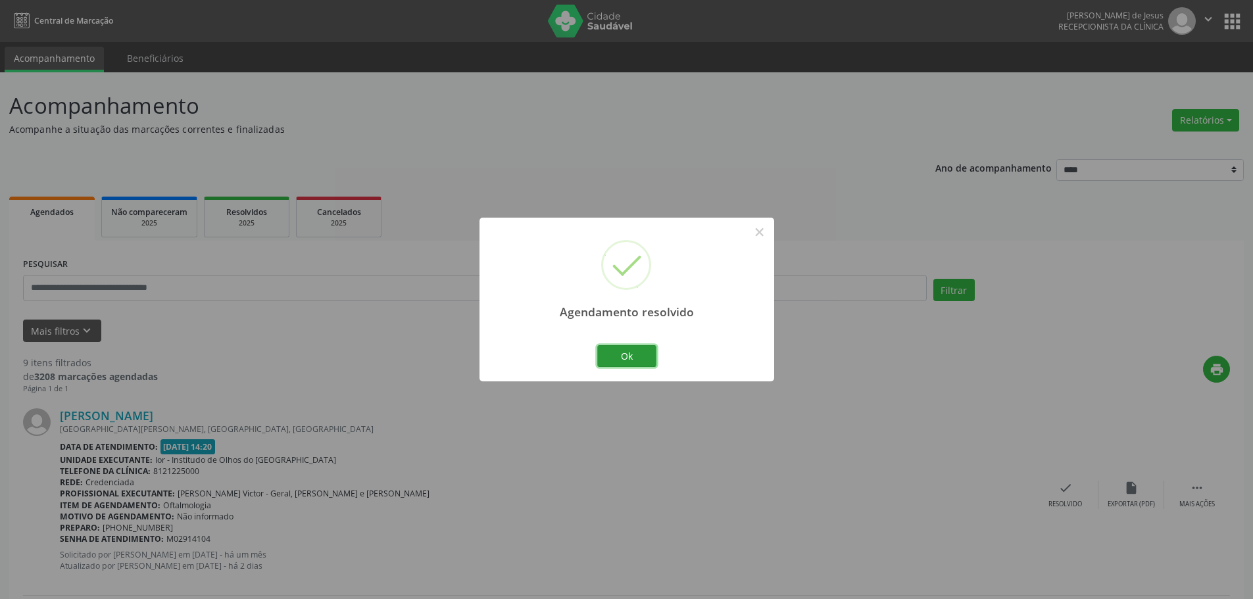
drag, startPoint x: 613, startPoint y: 356, endPoint x: 598, endPoint y: 349, distance: 16.8
click at [612, 356] on button "Ok" at bounding box center [626, 356] width 59 height 22
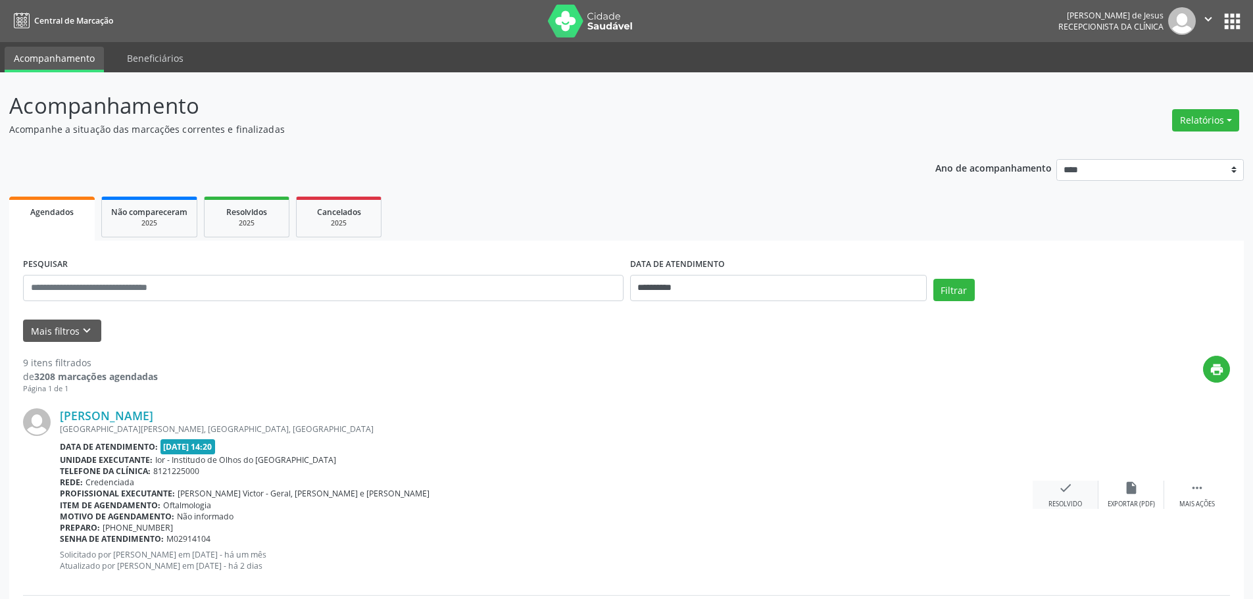
click at [1049, 493] on div "check Resolvido" at bounding box center [1065, 495] width 66 height 28
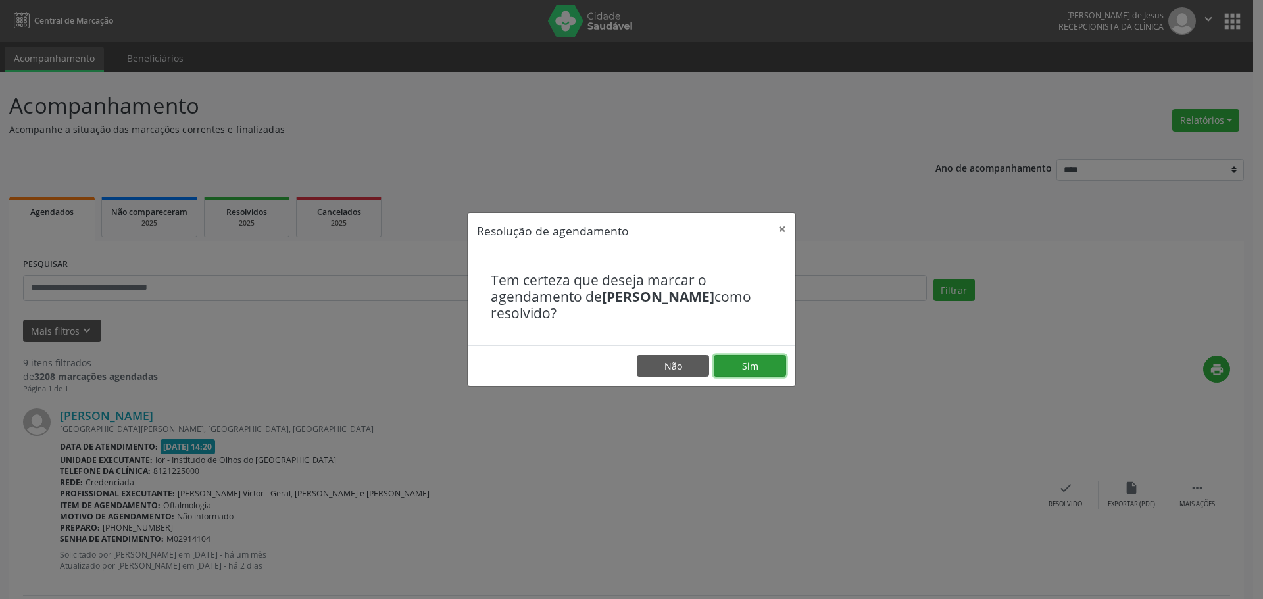
click at [766, 371] on button "Sim" at bounding box center [749, 366] width 72 height 22
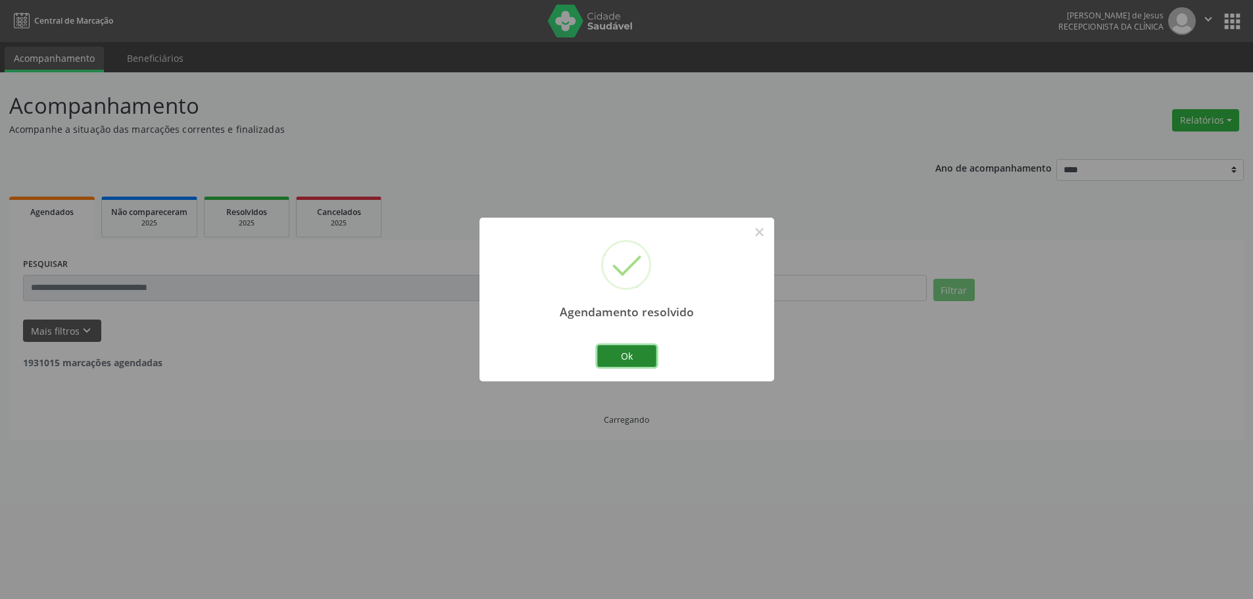
click at [627, 362] on button "Ok" at bounding box center [626, 356] width 59 height 22
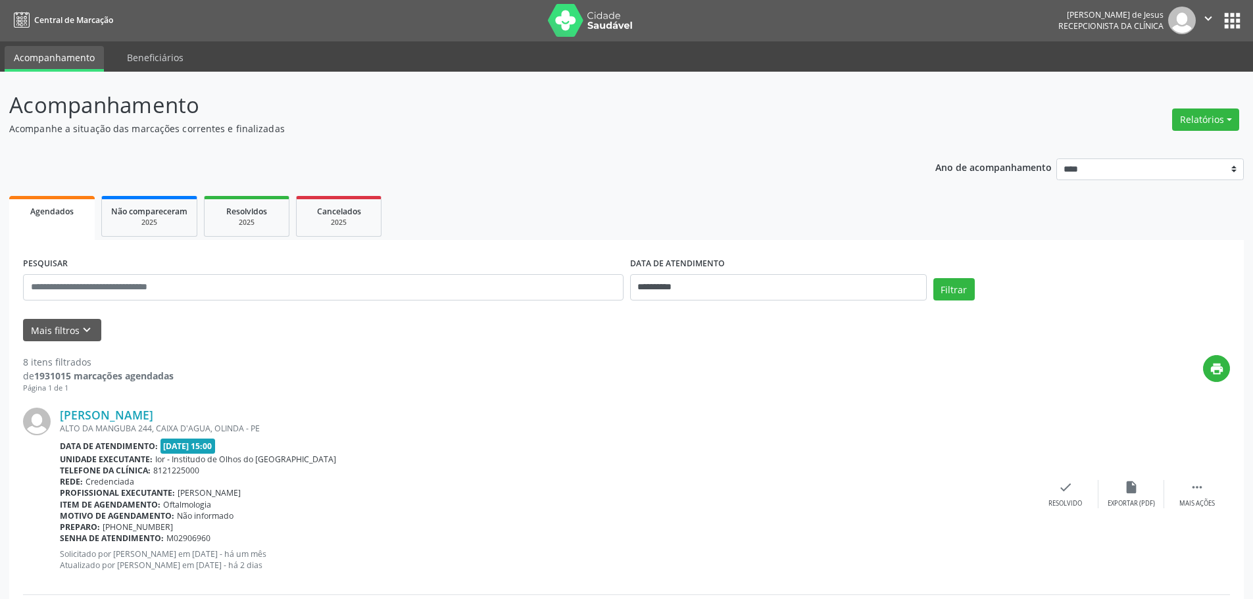
scroll to position [263, 0]
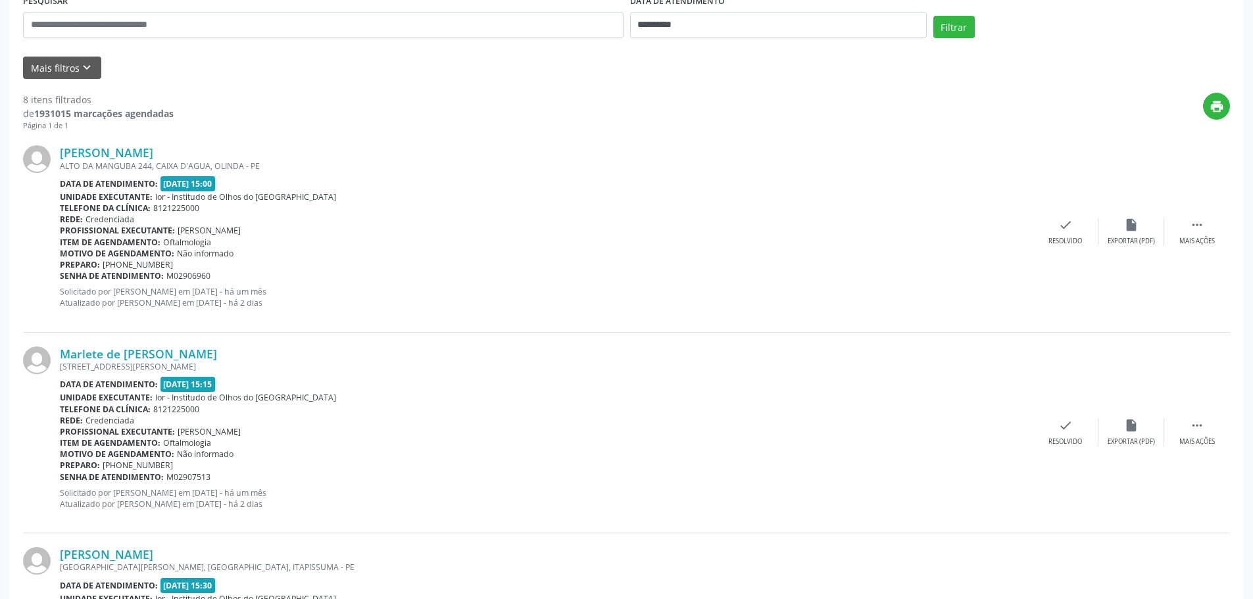
drag, startPoint x: 238, startPoint y: 144, endPoint x: 70, endPoint y: 133, distance: 168.7
click at [64, 139] on div "[PERSON_NAME] ALTO DA MANGUBA 244, CAIXA D'AGUA, OLINDA - PE Data de atendiment…" at bounding box center [626, 232] width 1207 height 201
copy link "[PERSON_NAME]"
click at [506, 316] on div "[PERSON_NAME] ALTO DA MANGUBA 244, CAIXA D'AGUA, OLINDA - PE Data de atendiment…" at bounding box center [546, 231] width 973 height 172
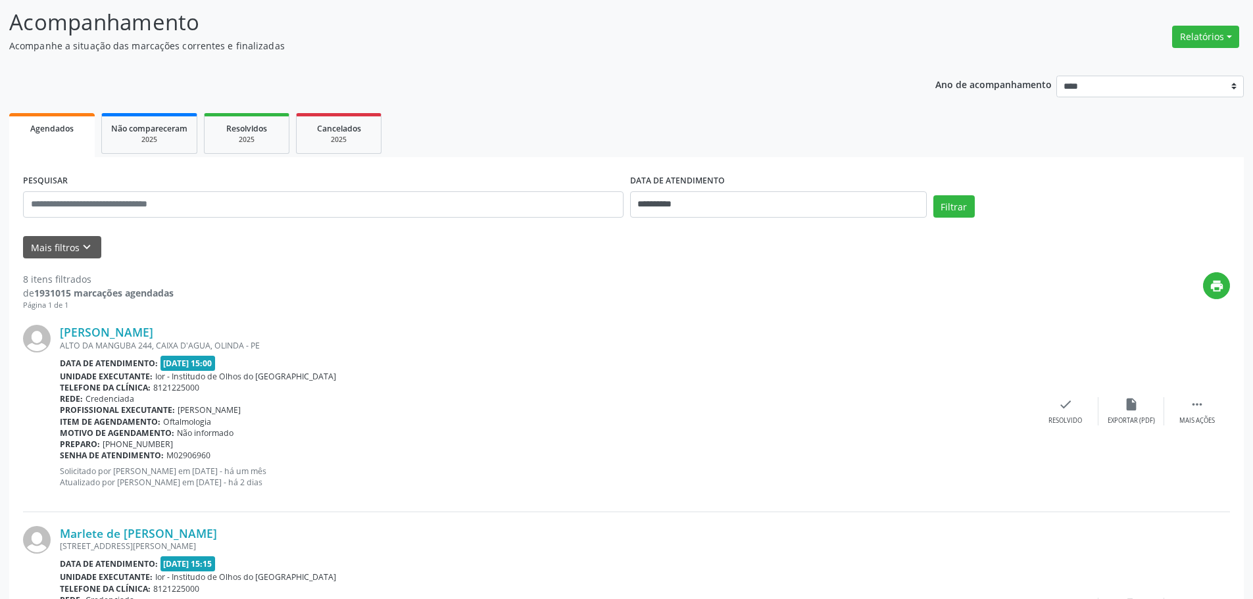
scroll to position [0, 0]
